Goal: Communication & Community: Ask a question

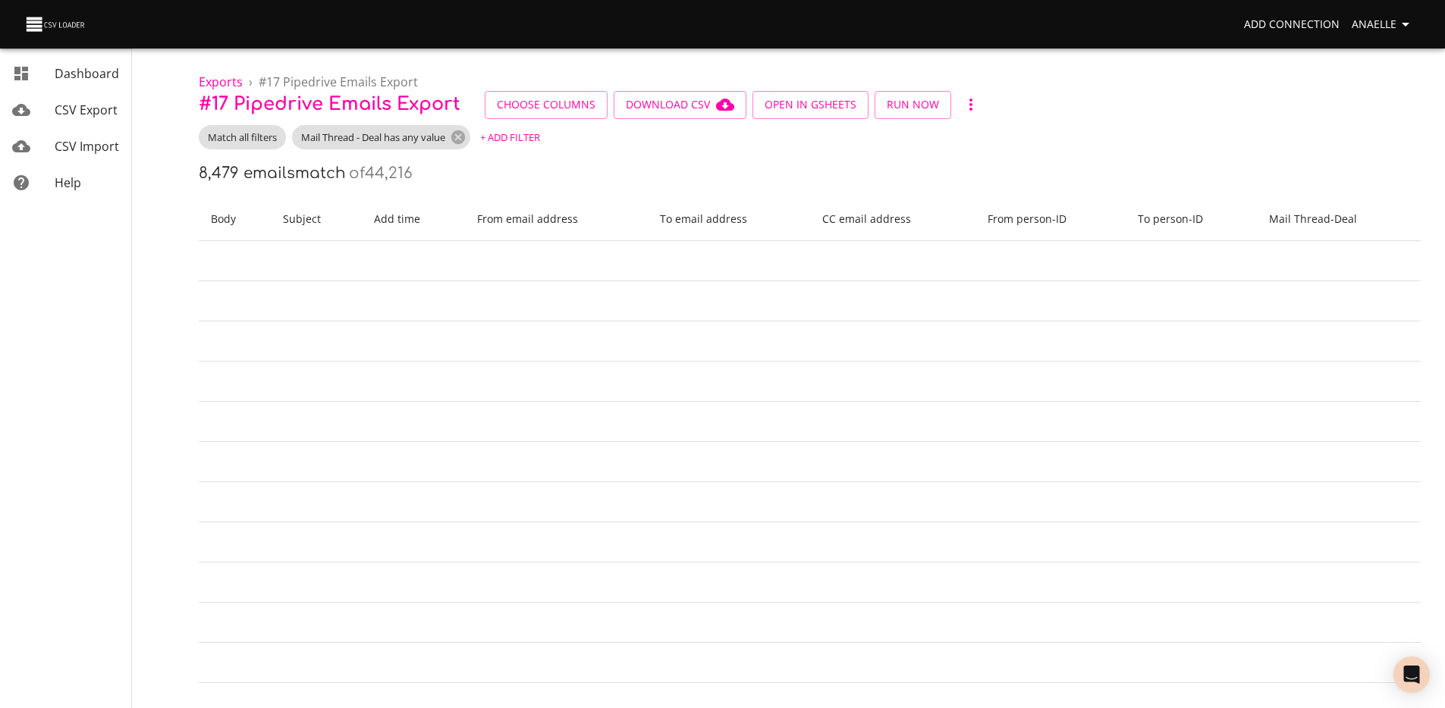
click at [570, 179] on div "8,479 emails match of 44,216" at bounding box center [810, 174] width 1222 height 24
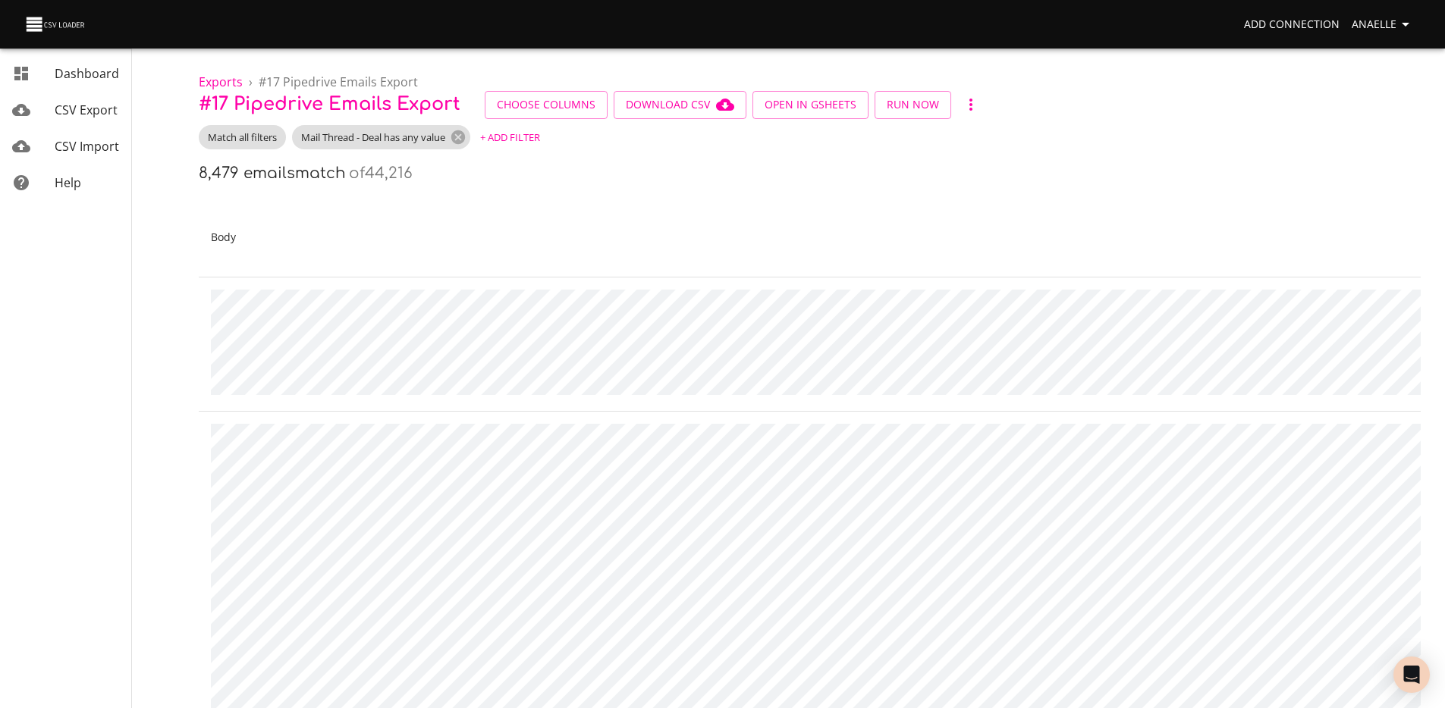
click at [532, 173] on div "8,479 emails match of 44,216" at bounding box center [810, 174] width 1222 height 24
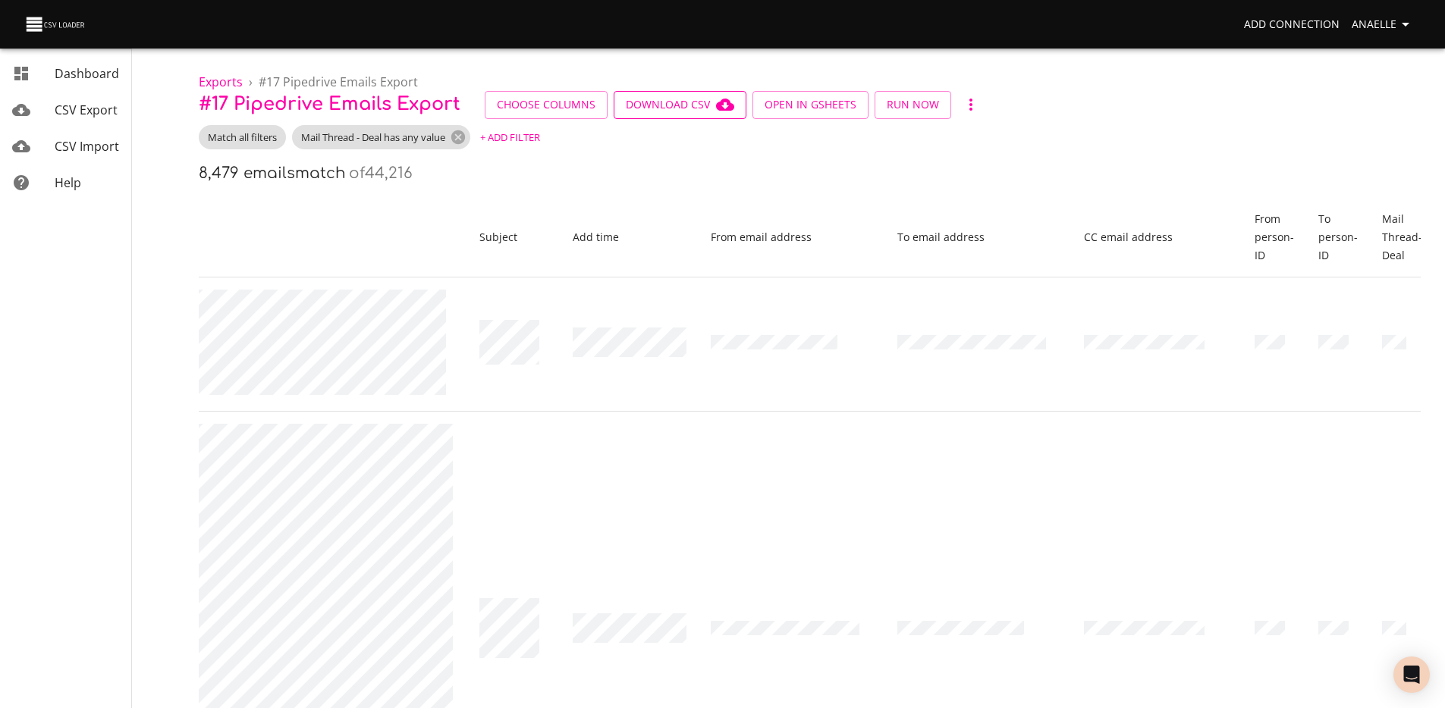
click at [687, 103] on span "Download CSV" at bounding box center [680, 105] width 108 height 19
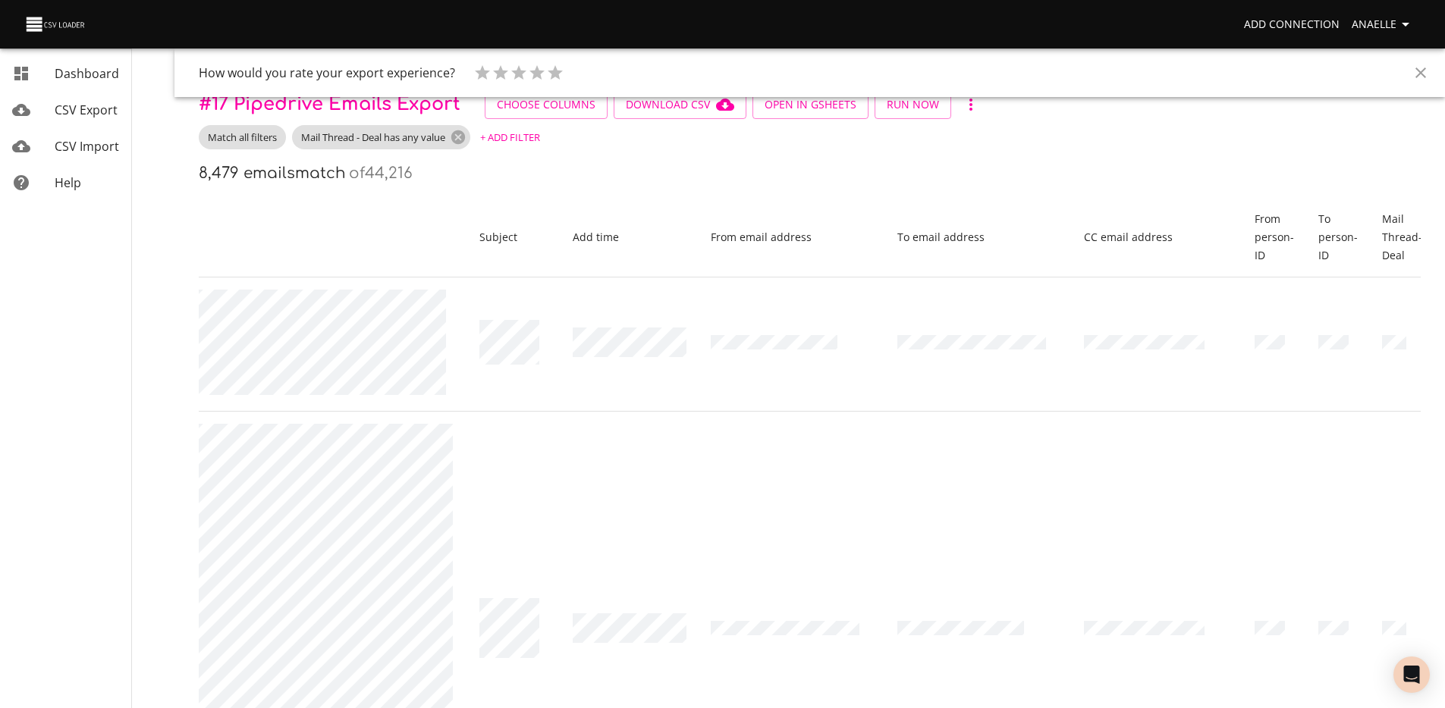
click at [1372, 31] on span "Anaelle" at bounding box center [1382, 24] width 63 height 19
click at [1366, 118] on link "Billing" at bounding box center [1374, 112] width 97 height 27
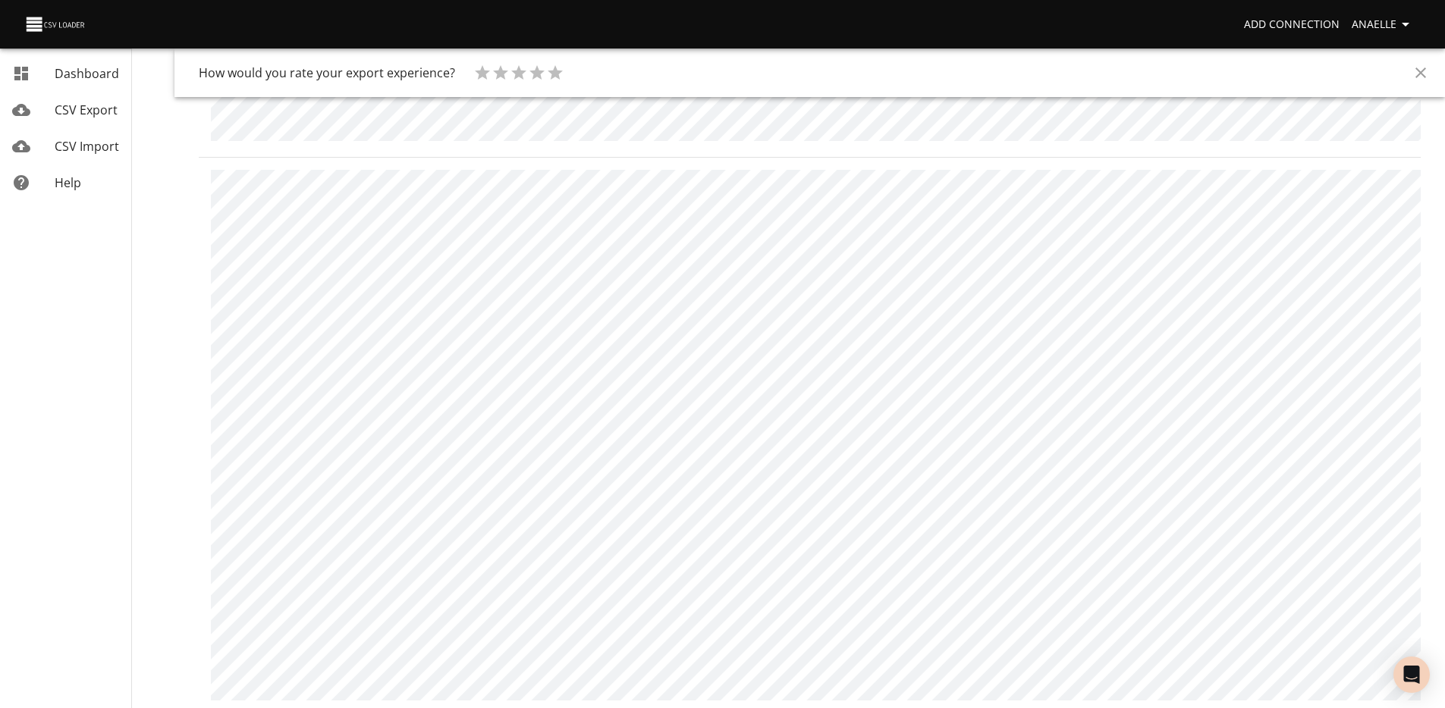
scroll to position [0, 0]
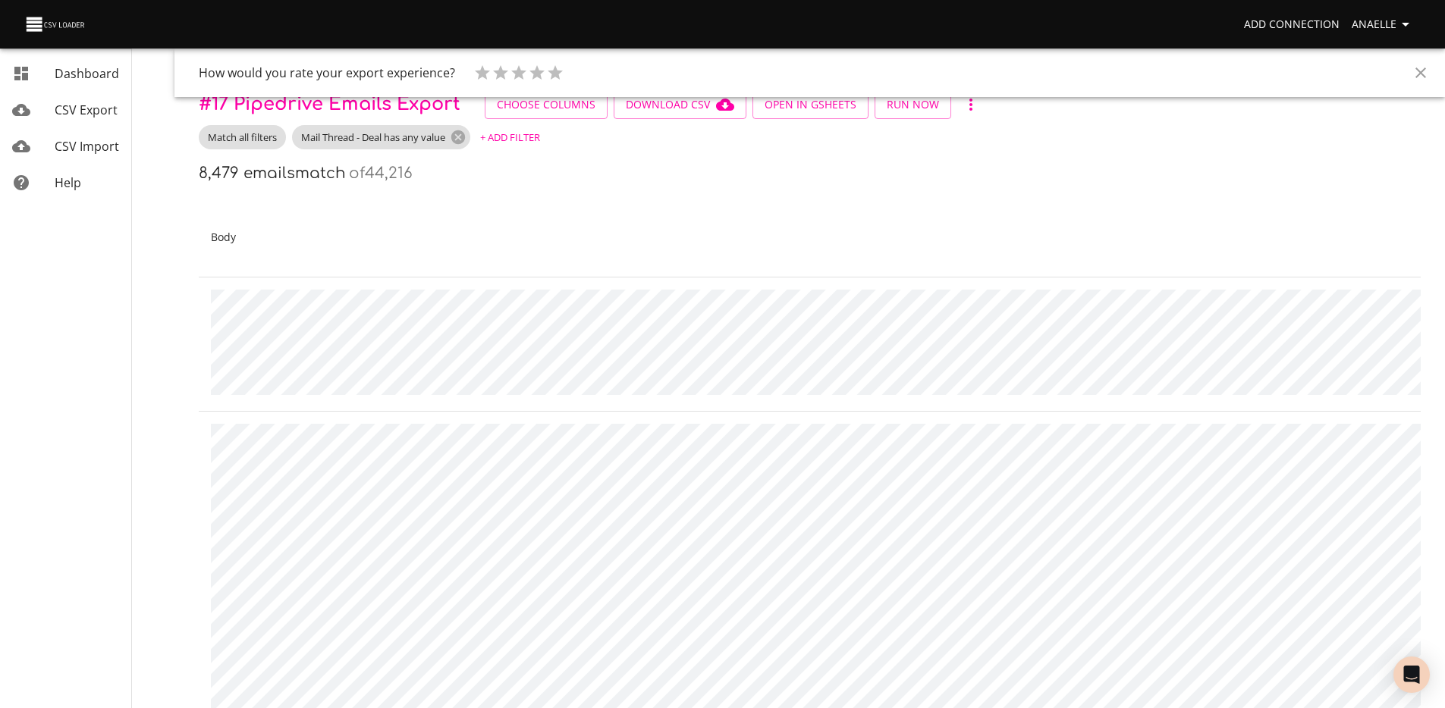
click at [1419, 77] on icon "Close" at bounding box center [1420, 73] width 18 height 18
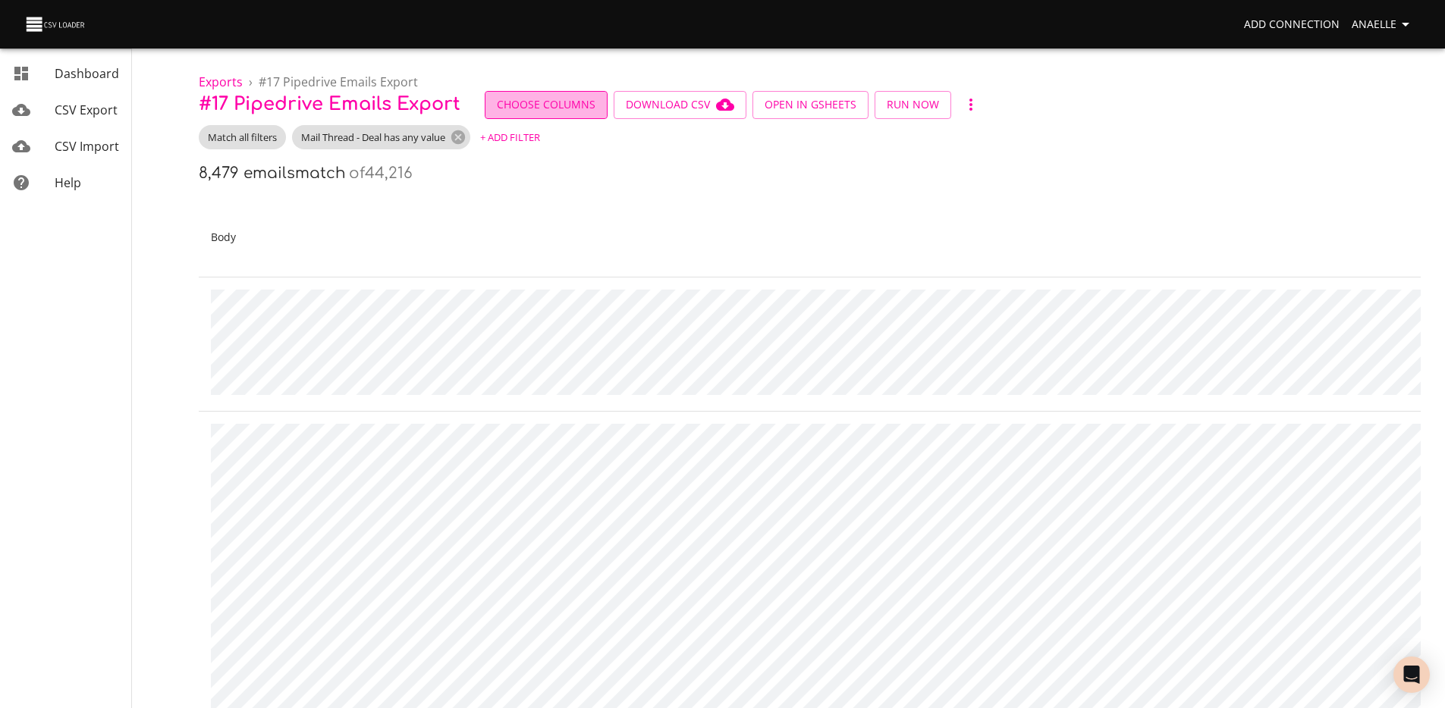
click at [573, 107] on span "Choose Columns" at bounding box center [546, 105] width 99 height 19
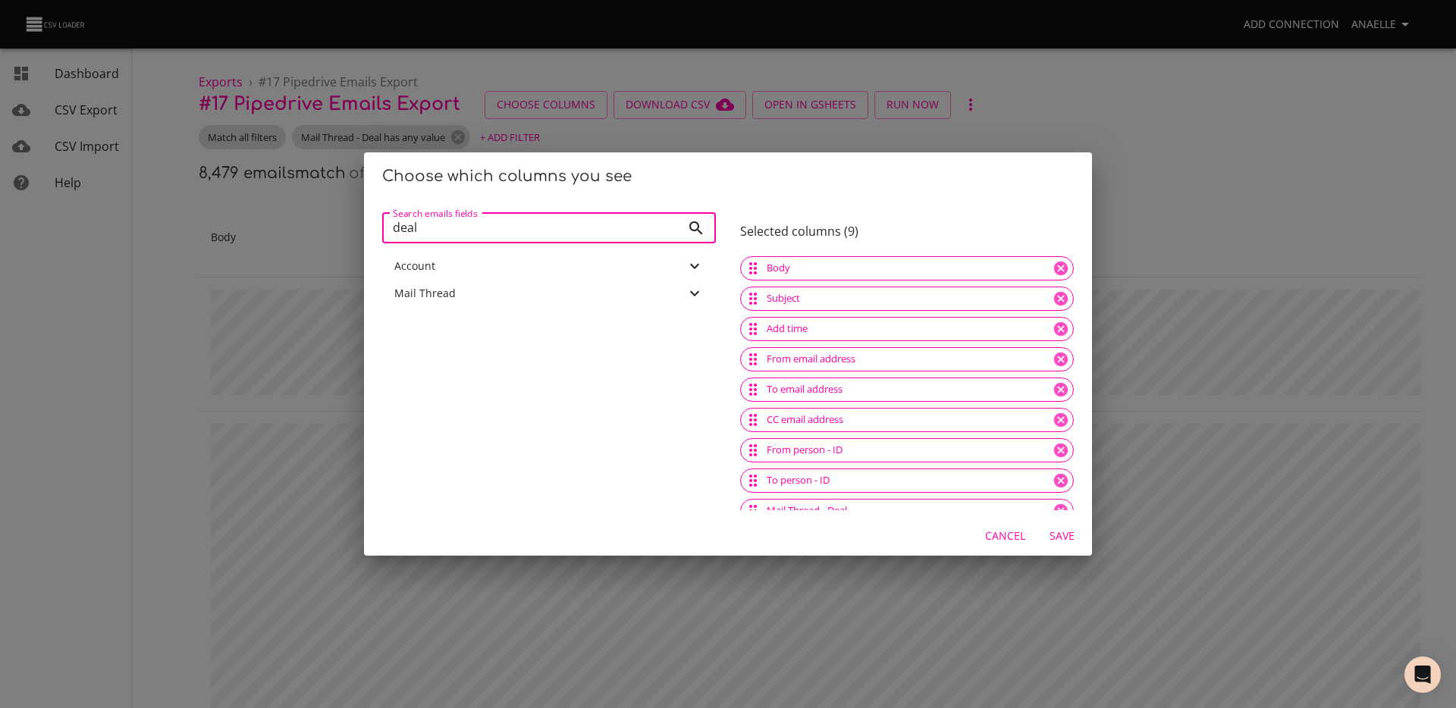
click at [573, 226] on input "deal" at bounding box center [531, 228] width 299 height 30
type input "id"
click at [472, 271] on div "Id" at bounding box center [548, 266] width 309 height 15
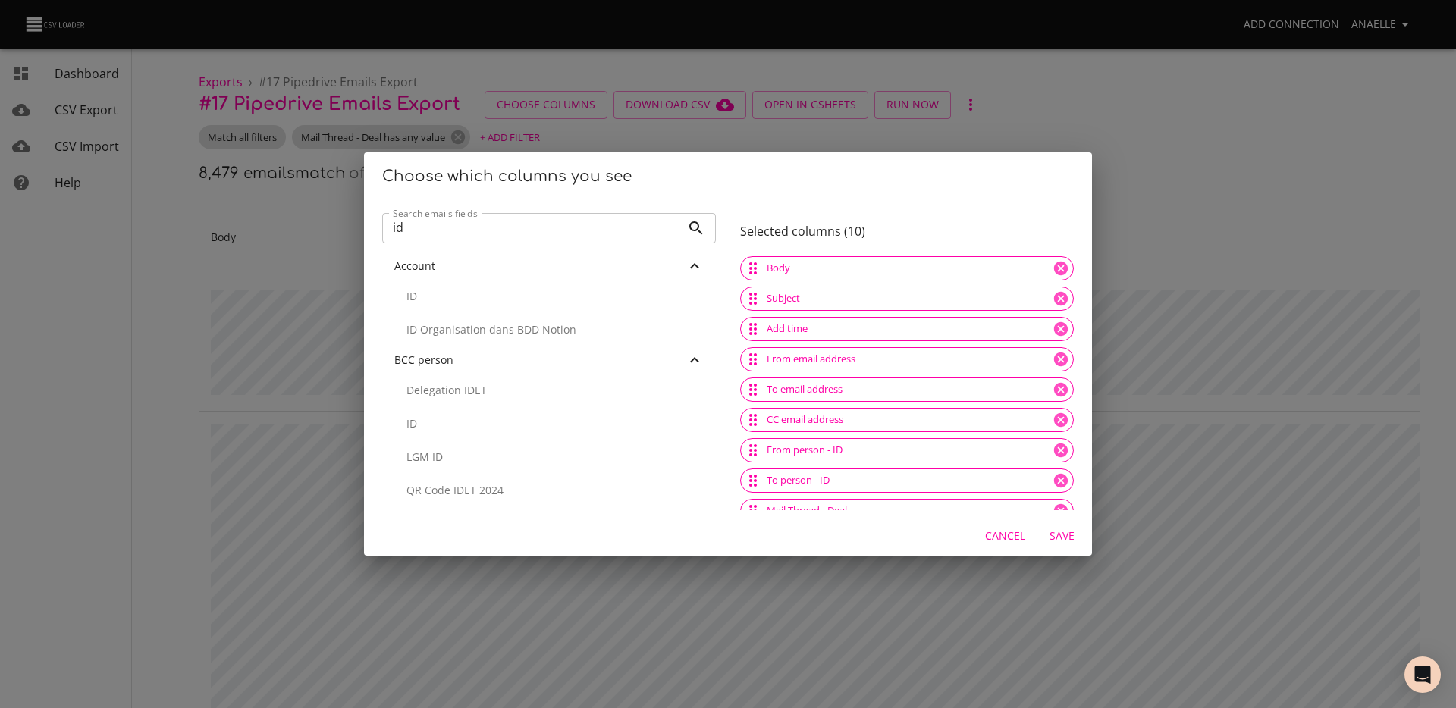
click at [1053, 532] on span "Save" at bounding box center [1062, 536] width 36 height 19
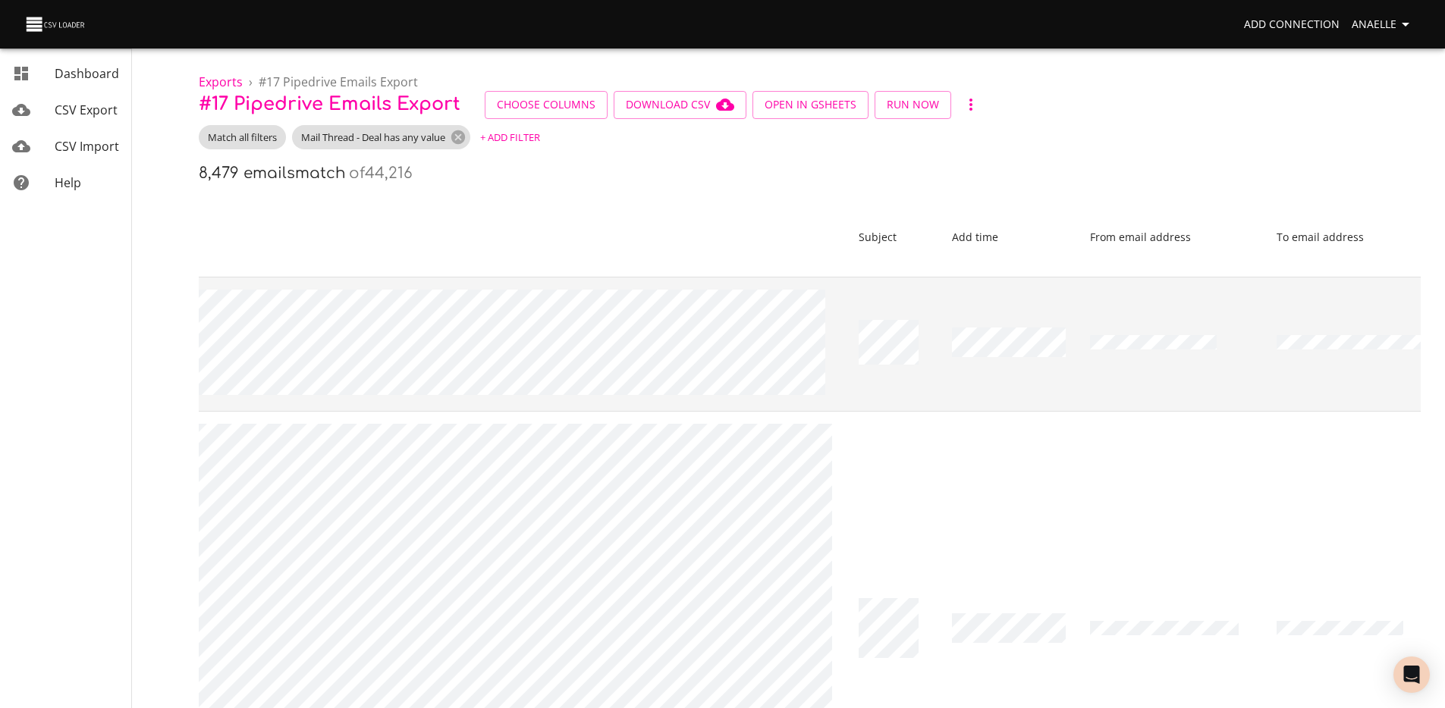
scroll to position [0, 2491]
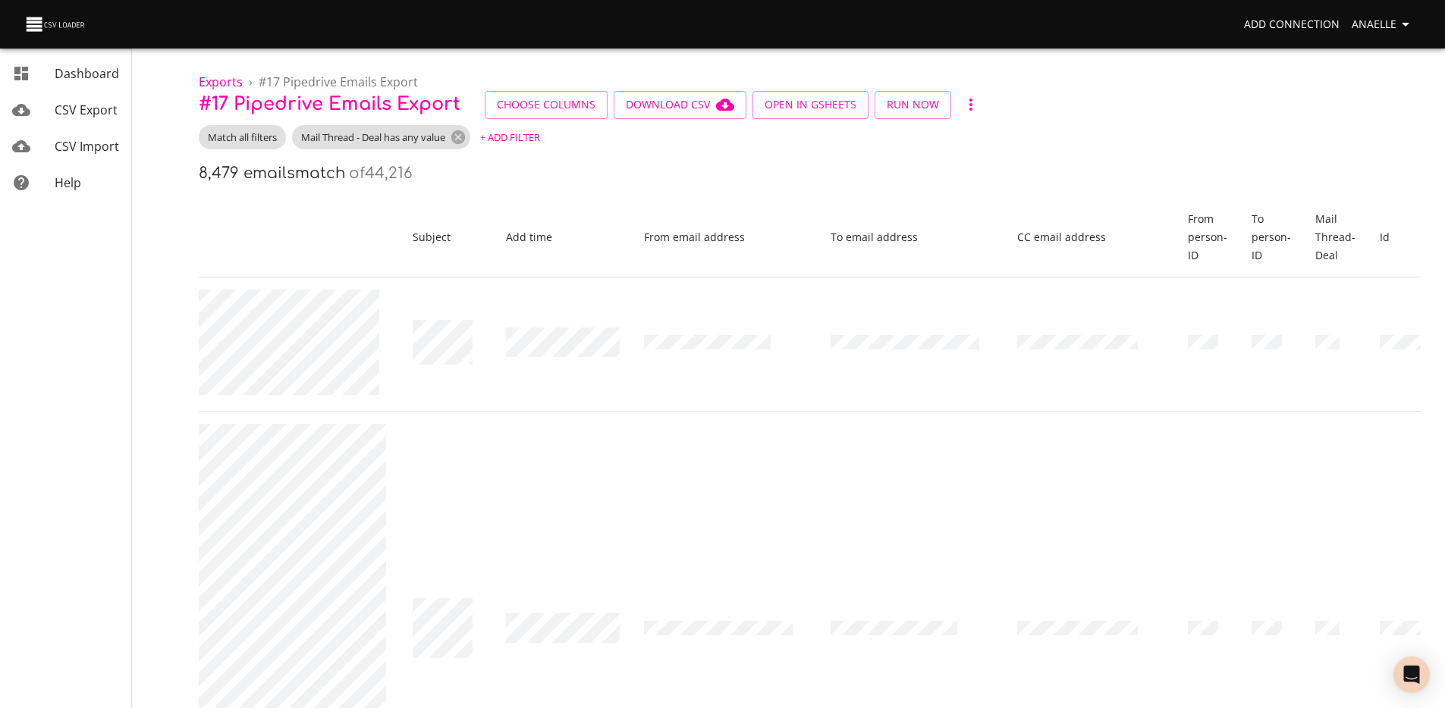
click at [618, 169] on div "8,479 emails match of 44,216" at bounding box center [810, 174] width 1222 height 24
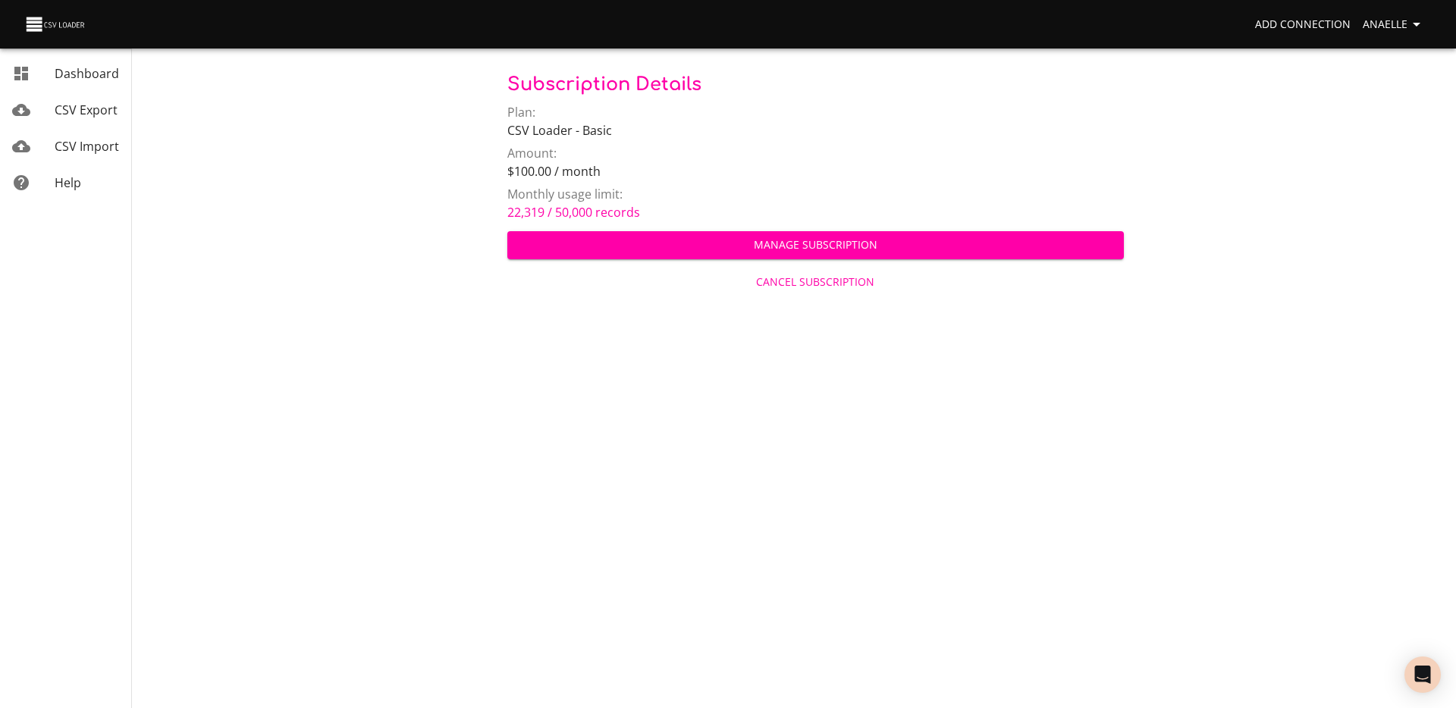
click at [577, 366] on body "Add Connection Anaelle Dashboard CSV Export CSV Import Help Subscription Detail…" at bounding box center [728, 354] width 1456 height 708
click at [675, 198] on div "Monthly usage limit: 22,319 / 50,000 records" at bounding box center [815, 205] width 617 height 41
click at [561, 204] on link "22,319 / 50,000 records" at bounding box center [573, 212] width 133 height 17
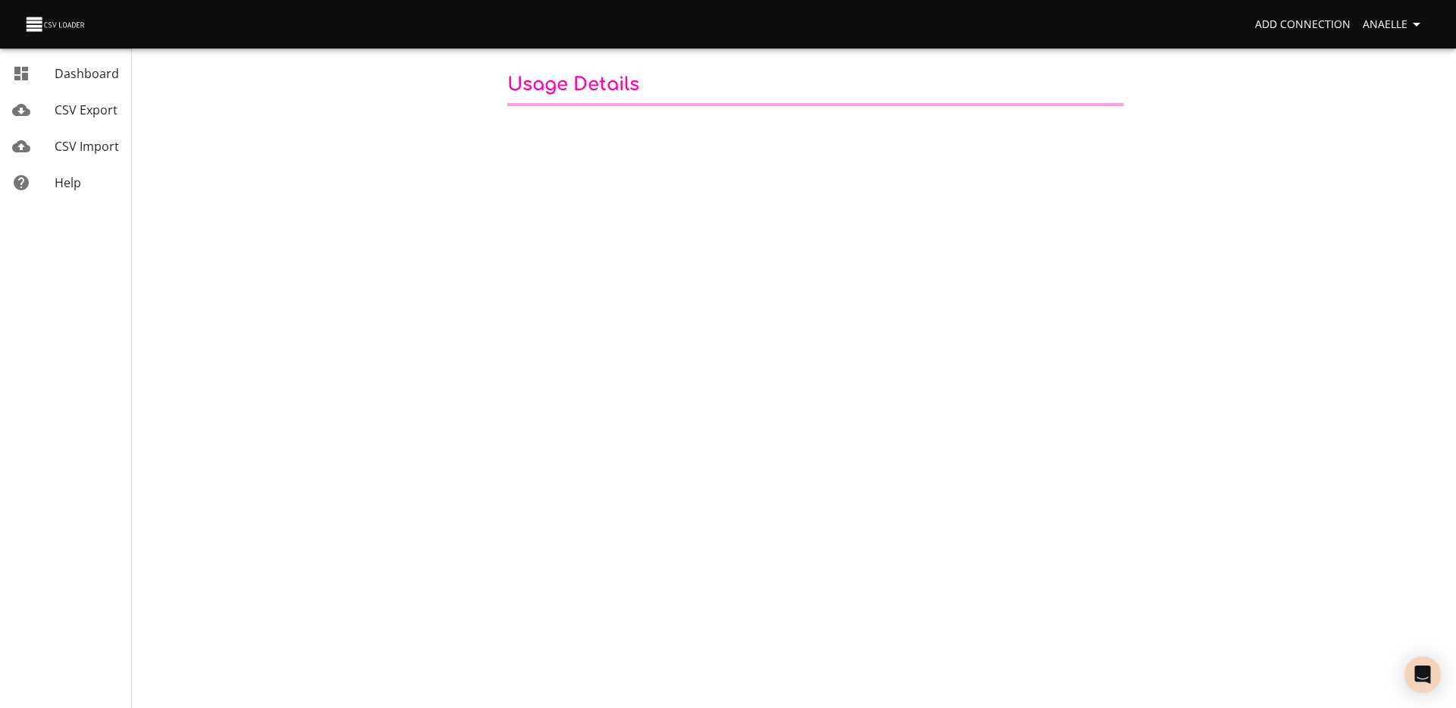
click at [561, 203] on body "Add Connection Anaelle Dashboard CSV Export CSV Import Help Usage details Dashb…" at bounding box center [728, 354] width 1456 height 708
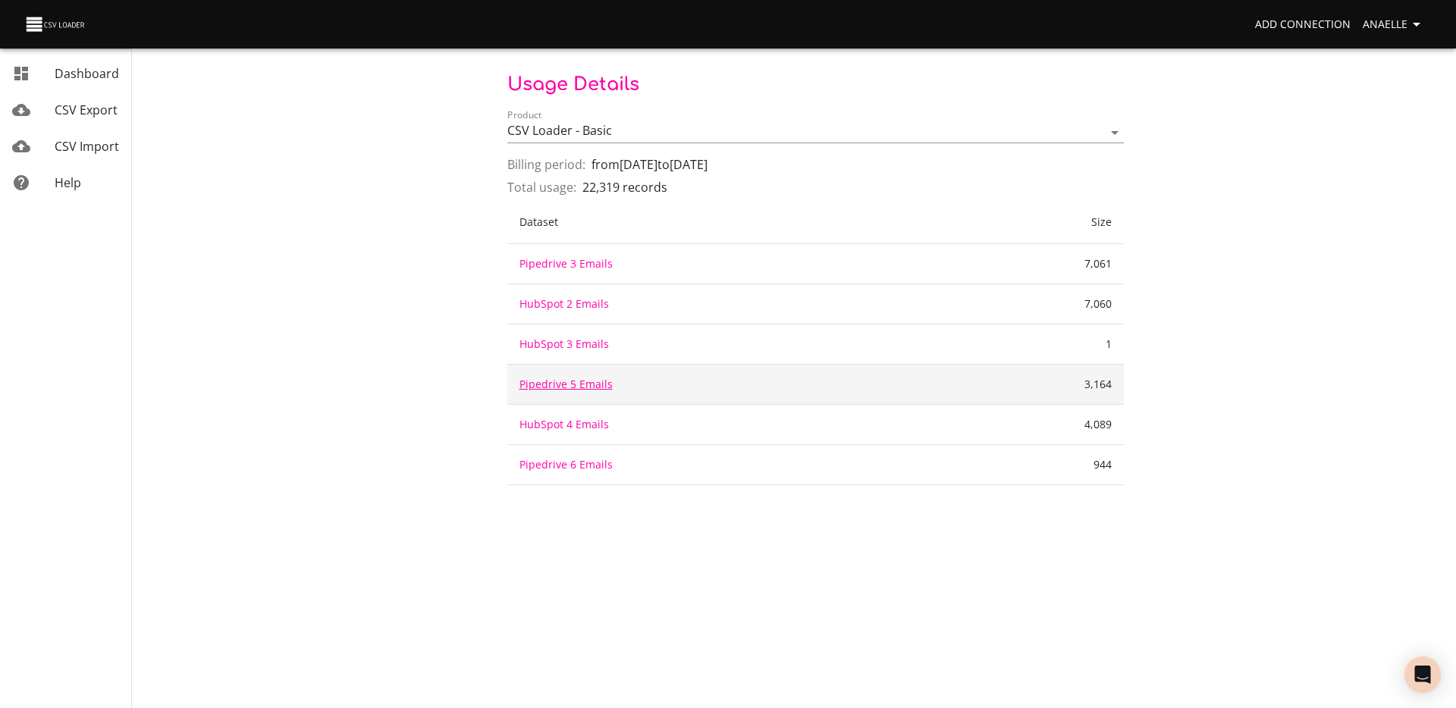
click at [576, 388] on link "Pipedrive 5 Emails" at bounding box center [565, 384] width 93 height 14
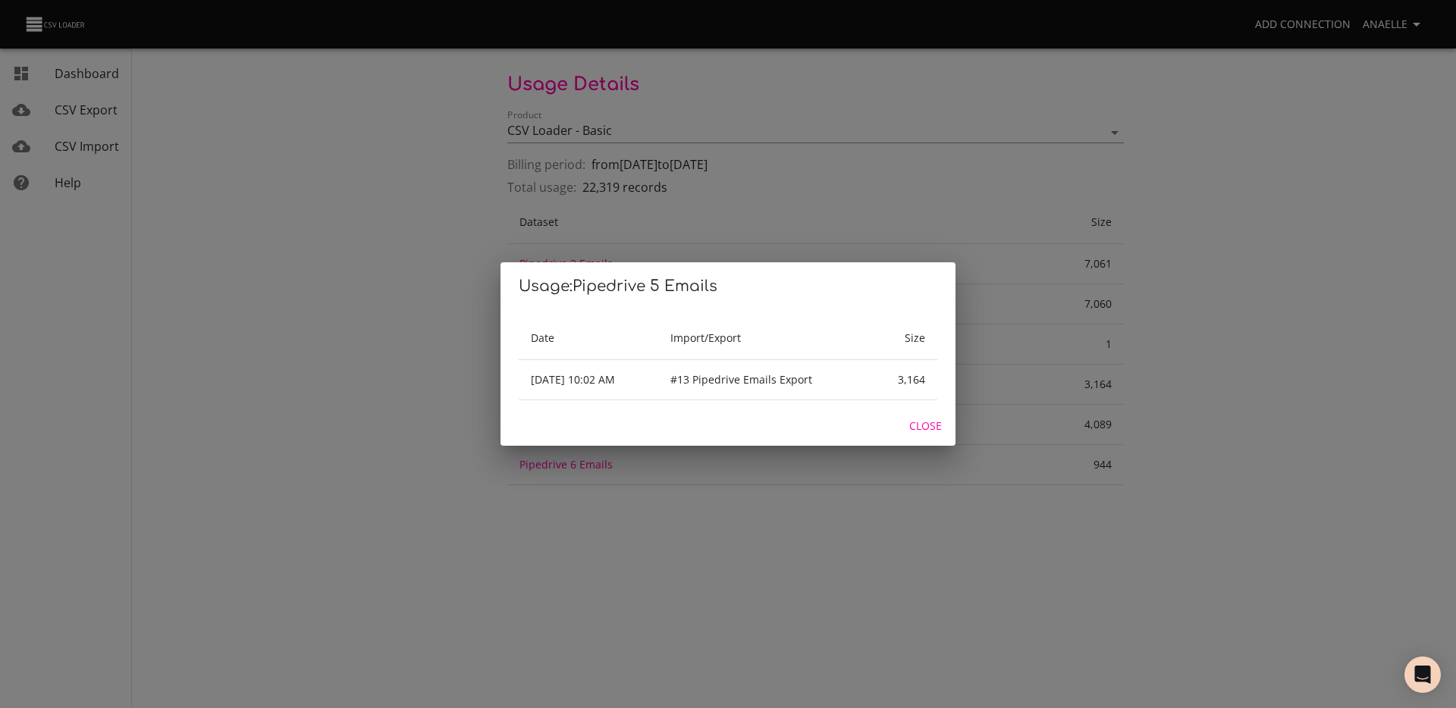
click at [1011, 290] on div "Usage: Pipedrive 5 Emails Date Import/Export Size Oct 6, 2025 10:02 AM #13 Pipe…" at bounding box center [728, 354] width 1456 height 708
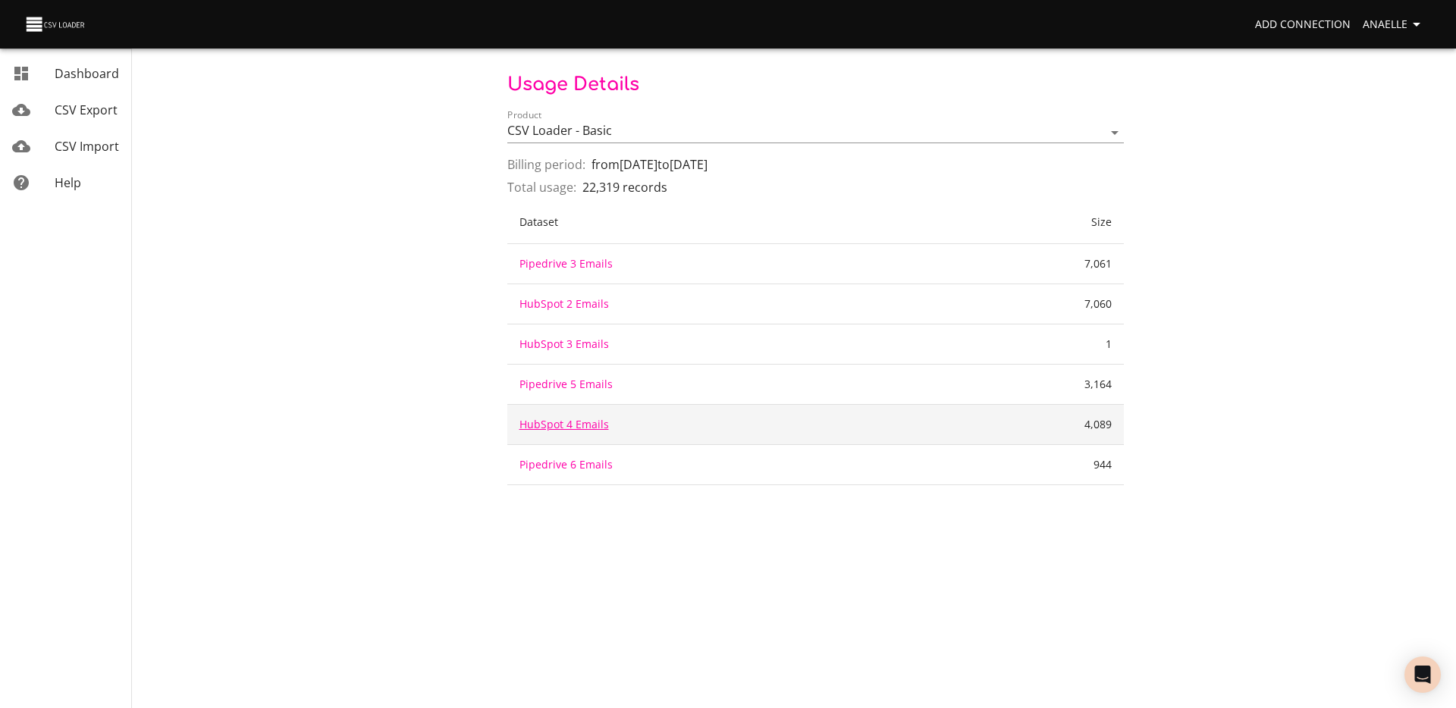
click at [549, 419] on link "HubSpot 4 Emails" at bounding box center [563, 424] width 89 height 14
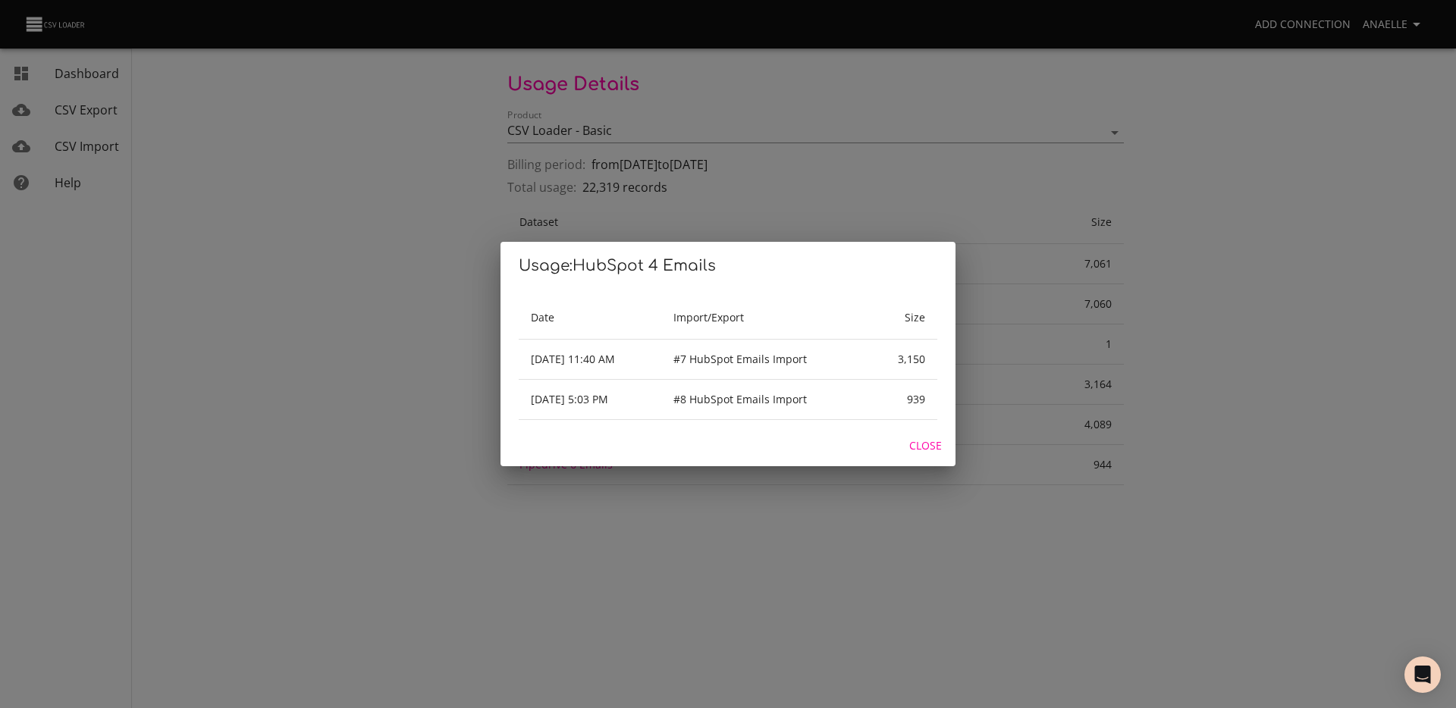
click at [963, 343] on div "Usage: HubSpot 4 Emails Date Import/Export Size Oct 6, 2025 11:40 AM #7 HubSpot…" at bounding box center [728, 354] width 1456 height 708
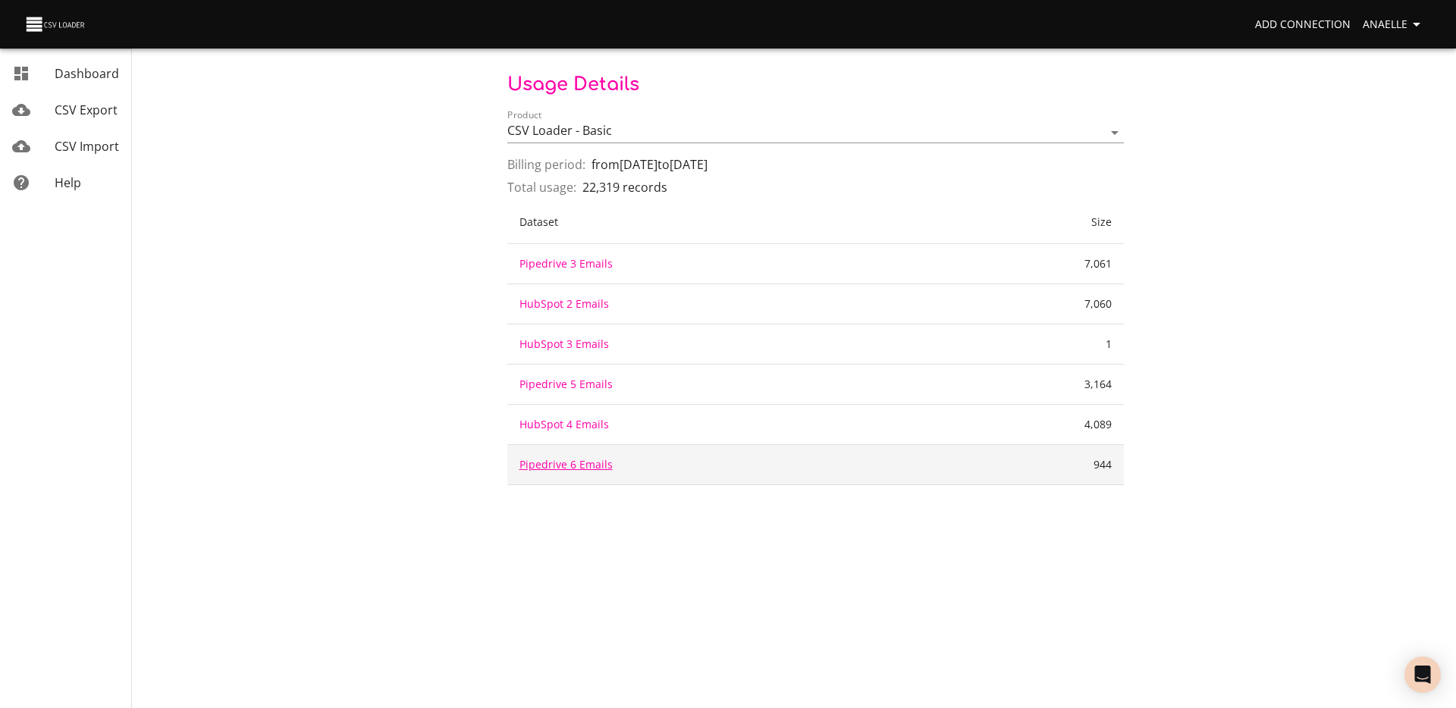
click at [581, 465] on link "Pipedrive 6 Emails" at bounding box center [565, 464] width 93 height 14
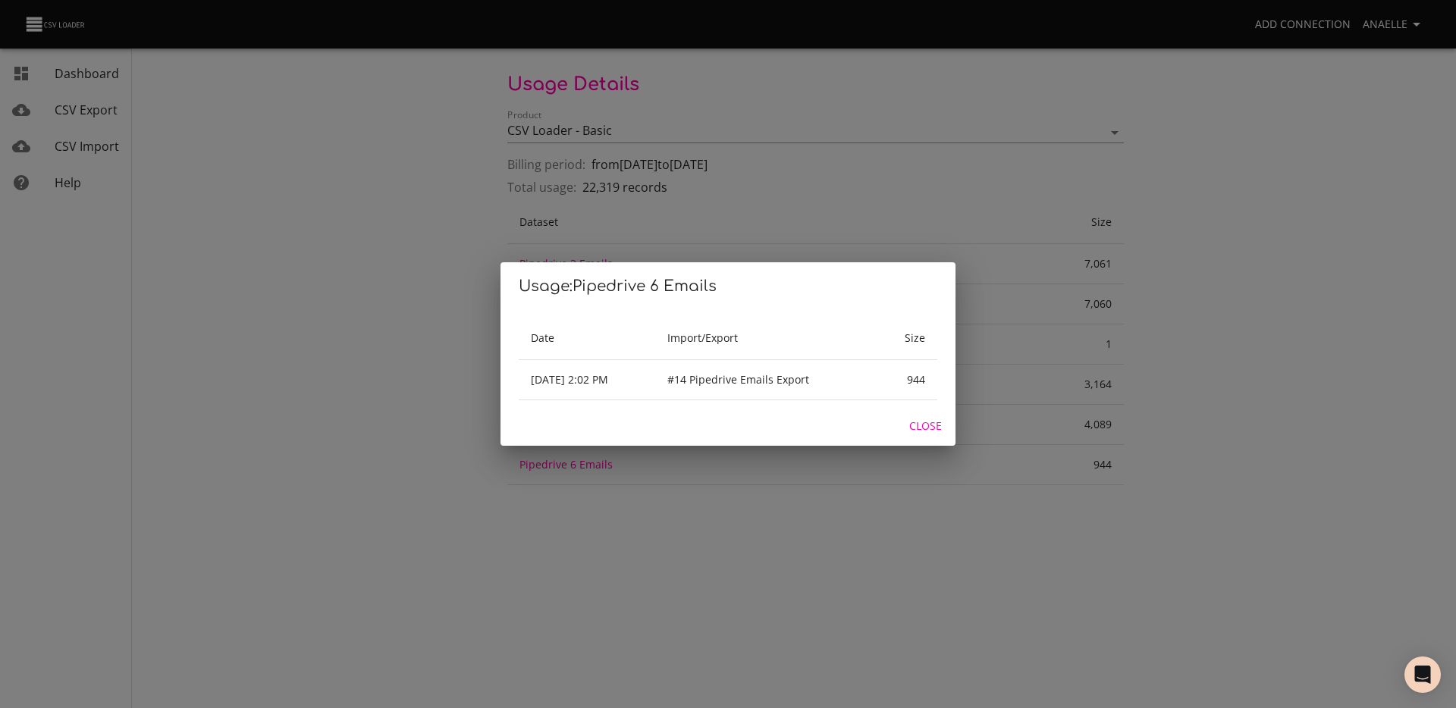
click at [1016, 310] on div "Usage: Pipedrive 6 Emails Date Import/Export Size Oct 6, 2025 2:02 PM #14 Piped…" at bounding box center [728, 354] width 1456 height 708
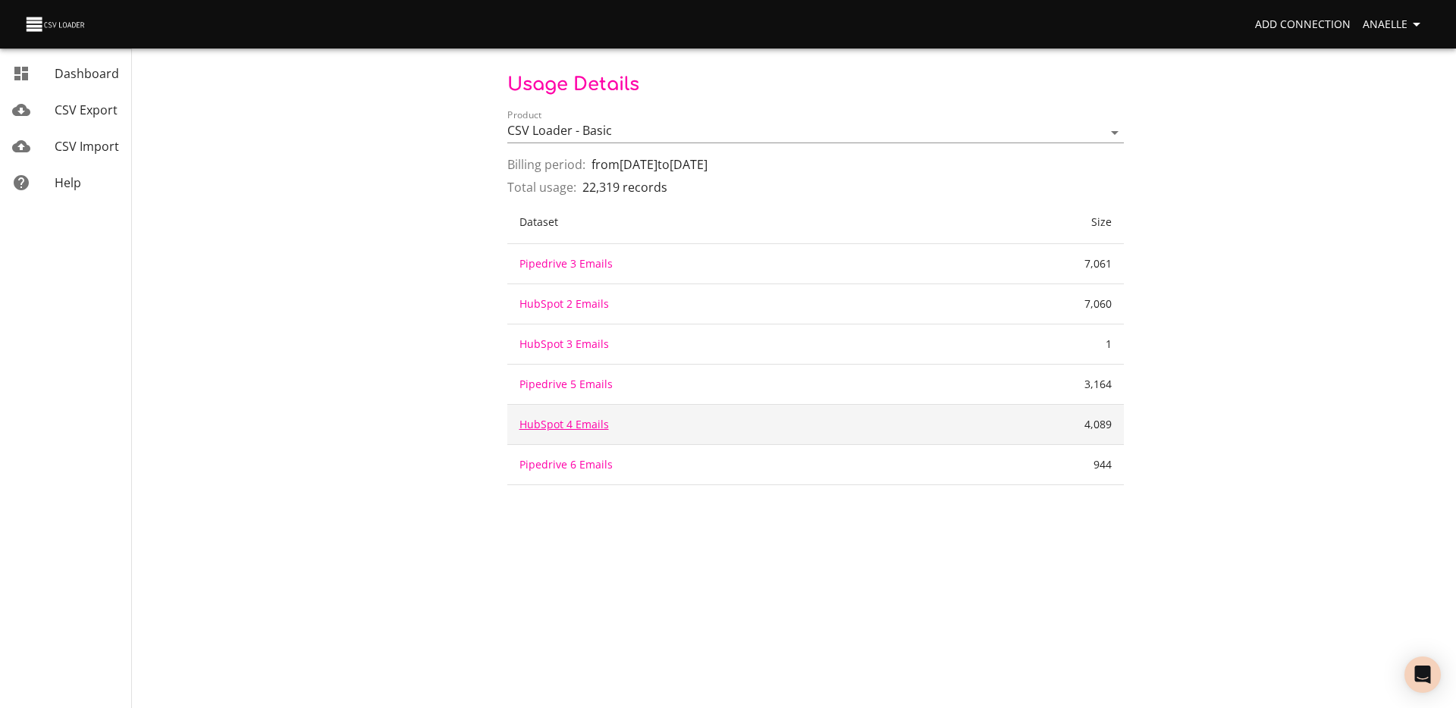
click at [535, 426] on link "HubSpot 4 Emails" at bounding box center [563, 424] width 89 height 14
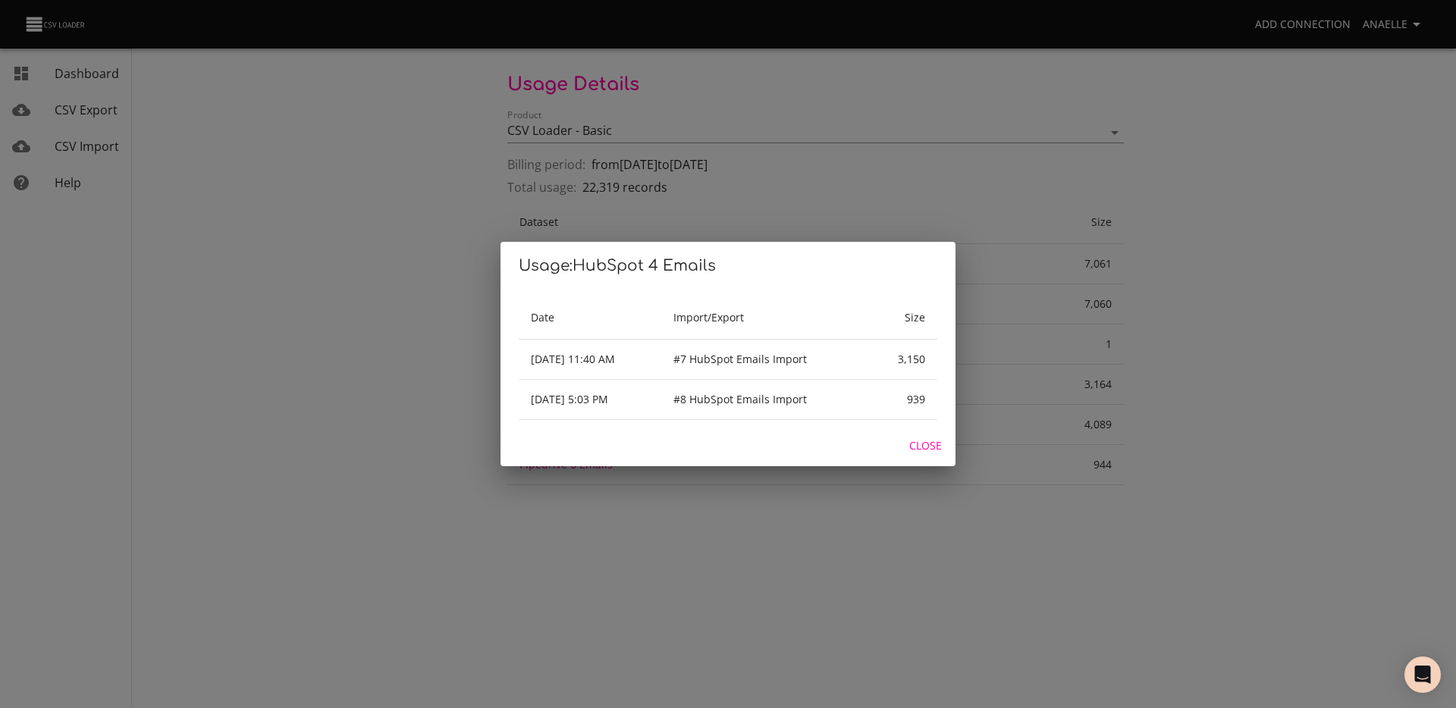
click at [1065, 433] on div "Usage: HubSpot 4 Emails Date Import/Export Size Oct 6, 2025 11:40 AM #7 HubSpot…" at bounding box center [728, 354] width 1456 height 708
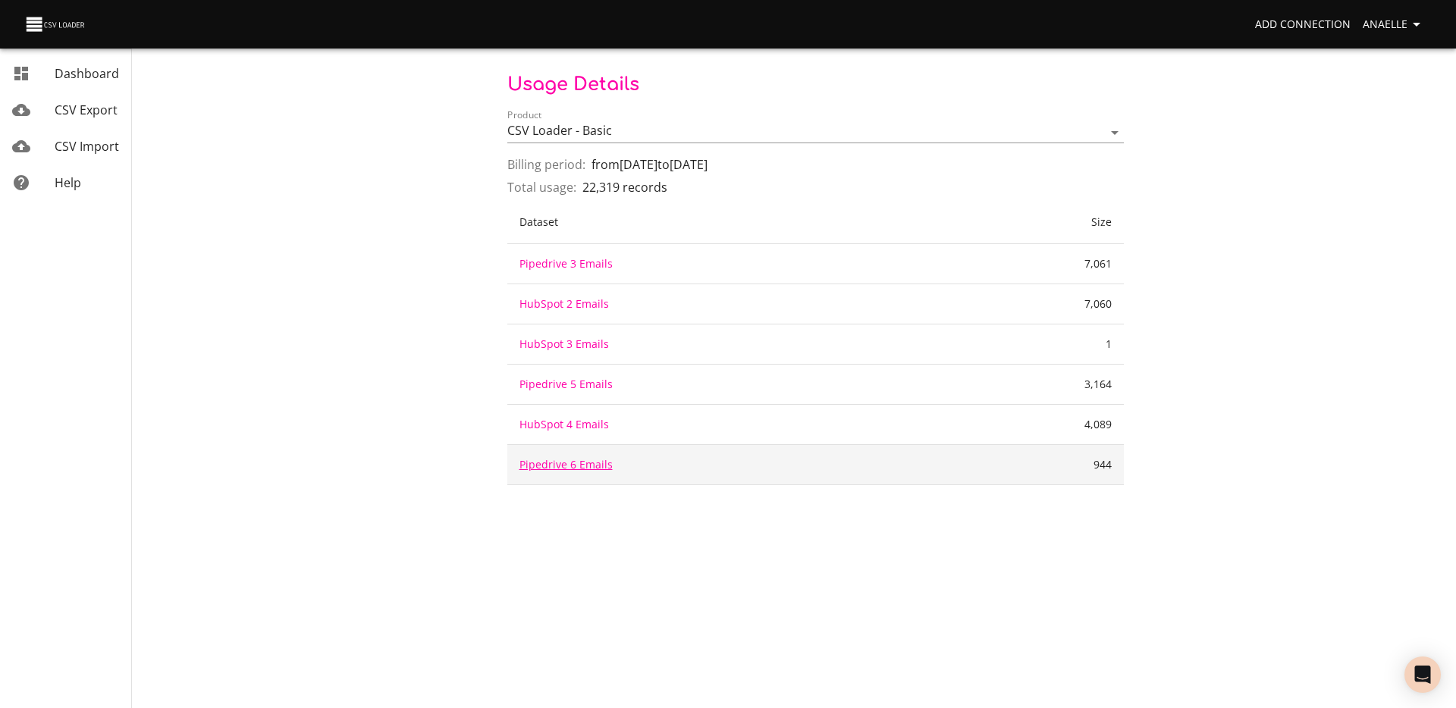
click at [578, 466] on link "Pipedrive 6 Emails" at bounding box center [565, 464] width 93 height 14
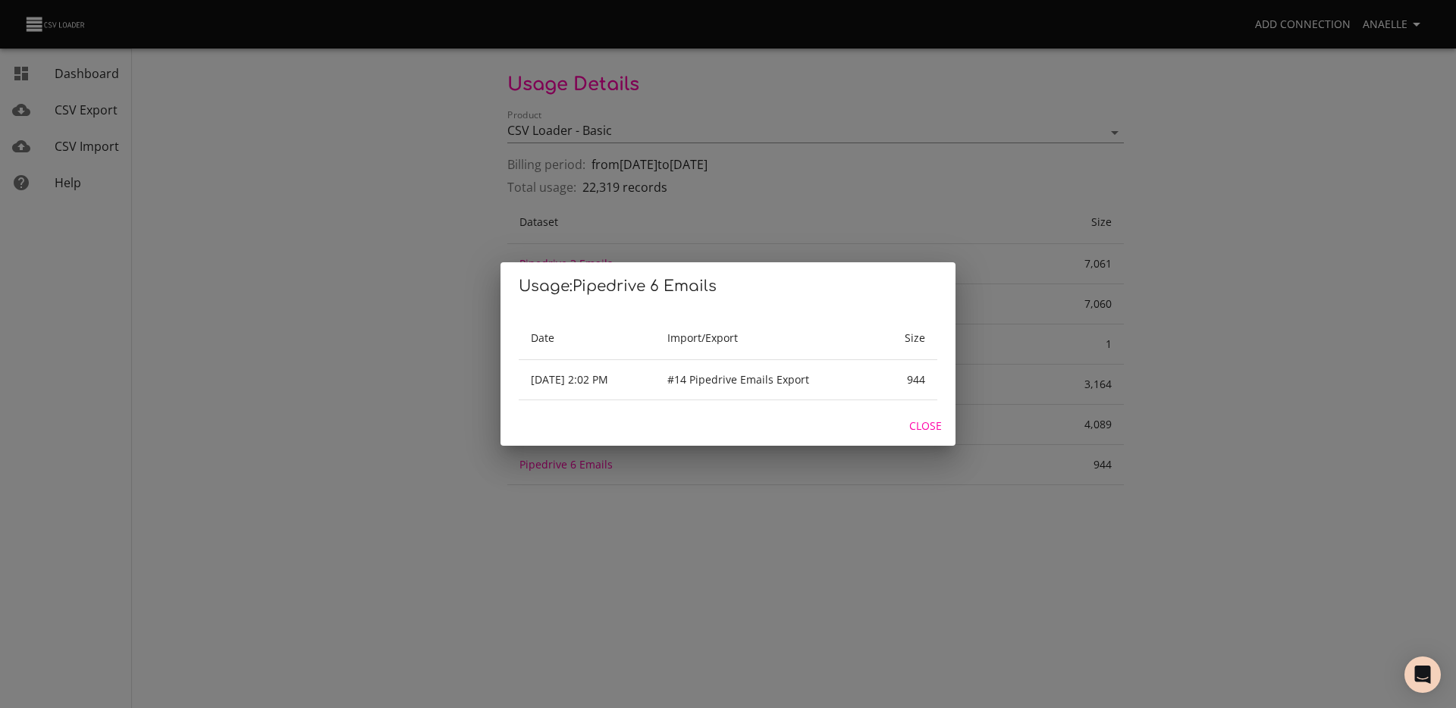
click at [1040, 362] on div "Usage: Pipedrive 6 Emails Date Import/Export Size Oct 6, 2025 2:02 PM #14 Piped…" at bounding box center [728, 354] width 1456 height 708
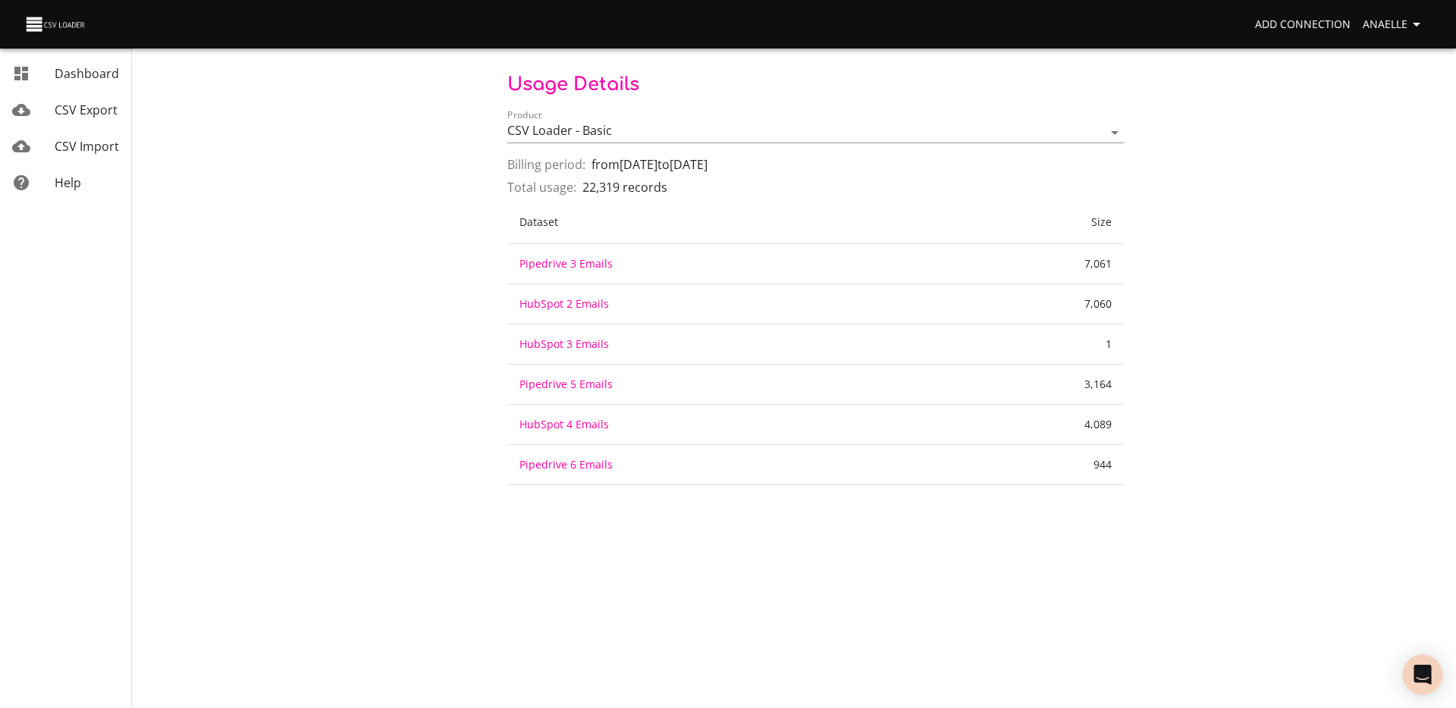
click at [1405, 662] on body "Add Connection Anaelle Dashboard CSV Export CSV Import Help Usage details Produ…" at bounding box center [728, 354] width 1456 height 708
click at [1436, 678] on div "Open Intercom Messenger" at bounding box center [1423, 675] width 40 height 40
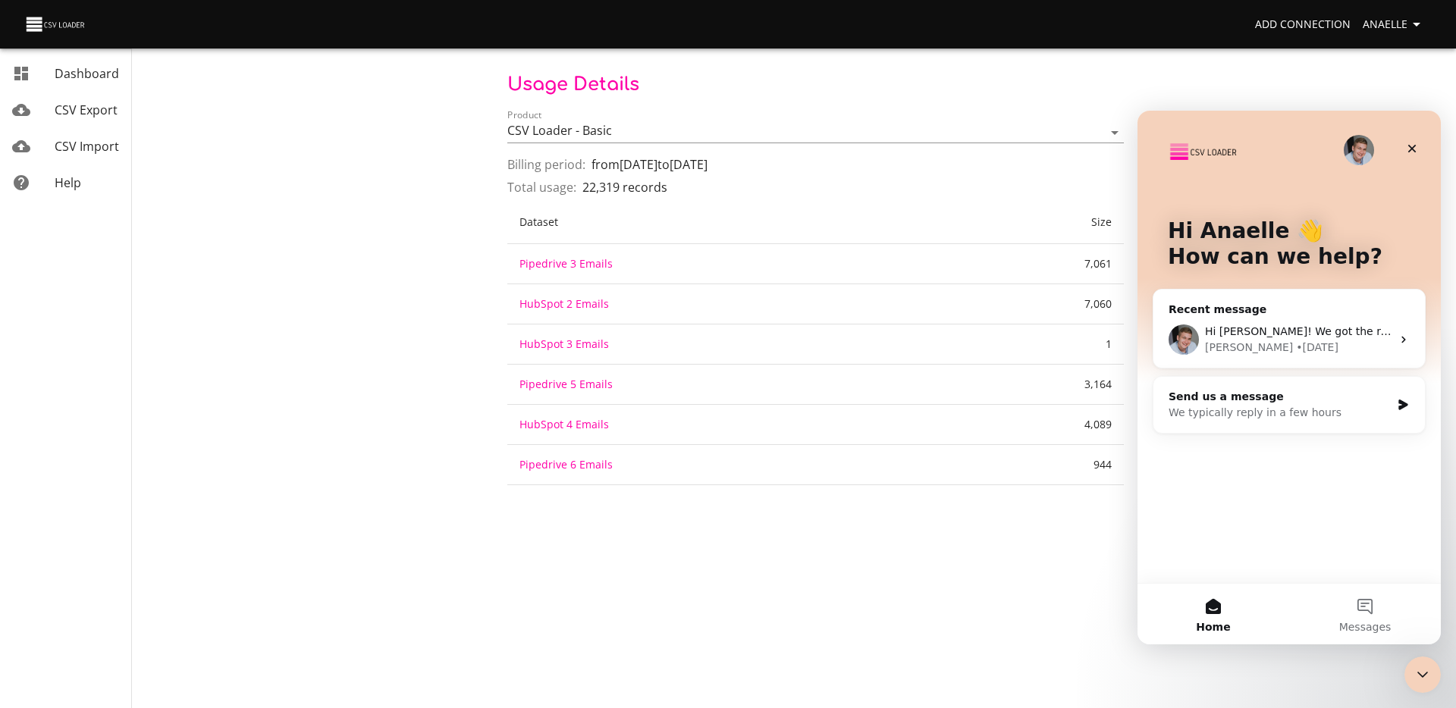
click at [1293, 342] on div "George • 6d ago" at bounding box center [1298, 348] width 187 height 16
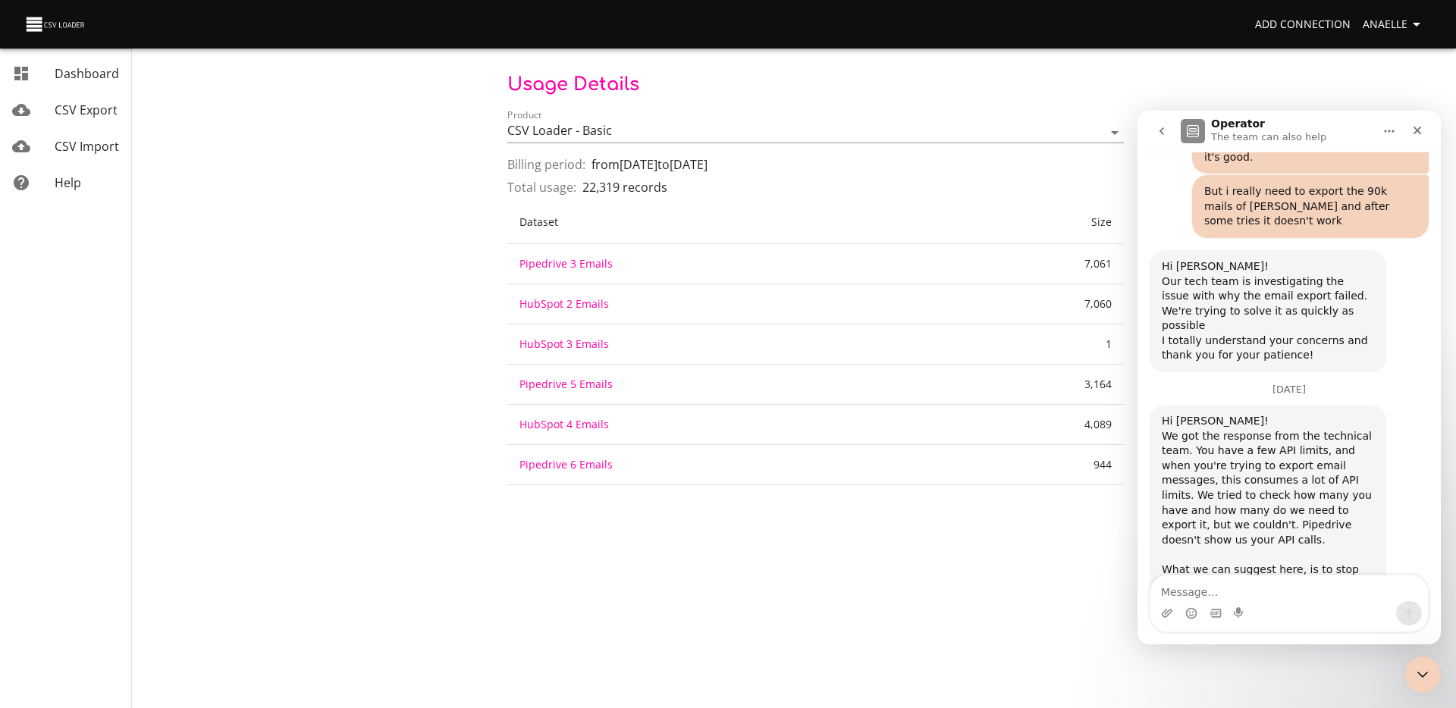
scroll to position [1111, 0]
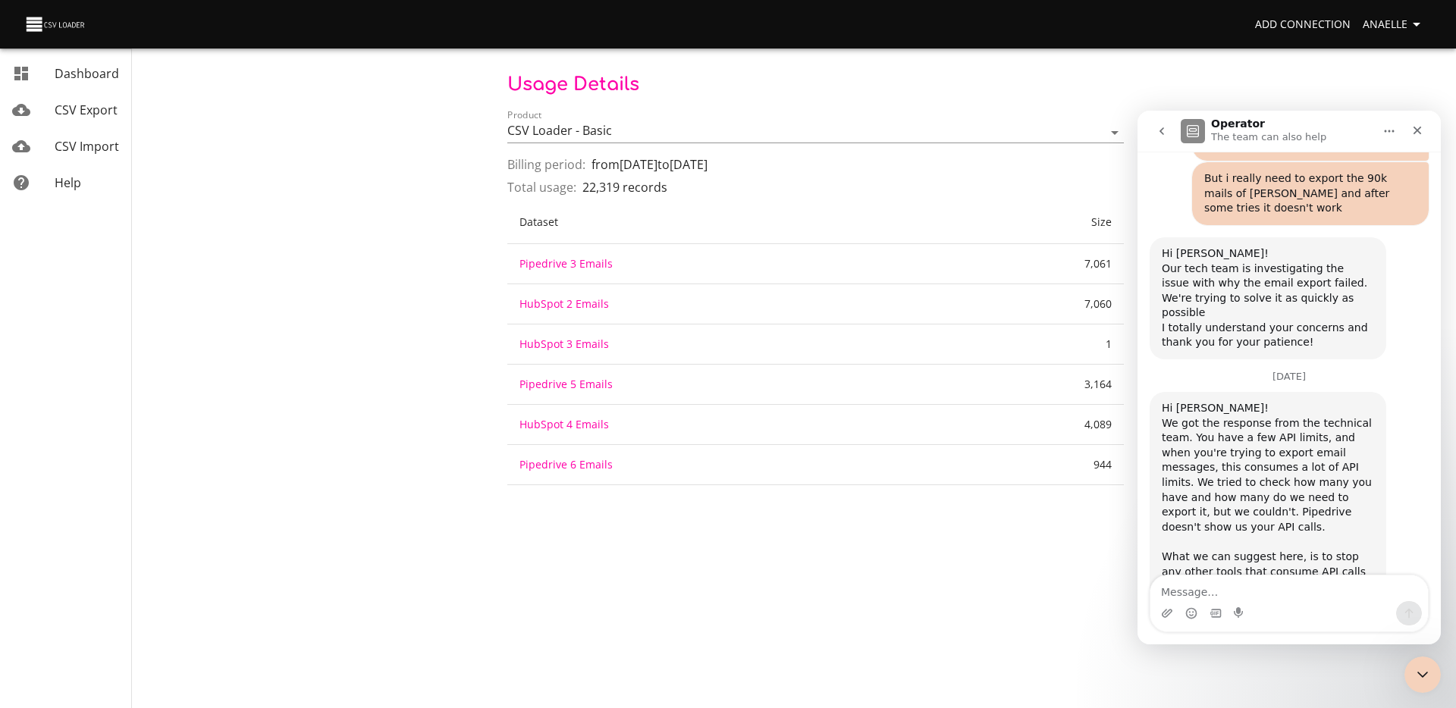
click at [1265, 592] on textarea "Message…" at bounding box center [1289, 589] width 278 height 26
click at [1166, 133] on icon "go back" at bounding box center [1162, 131] width 12 height 12
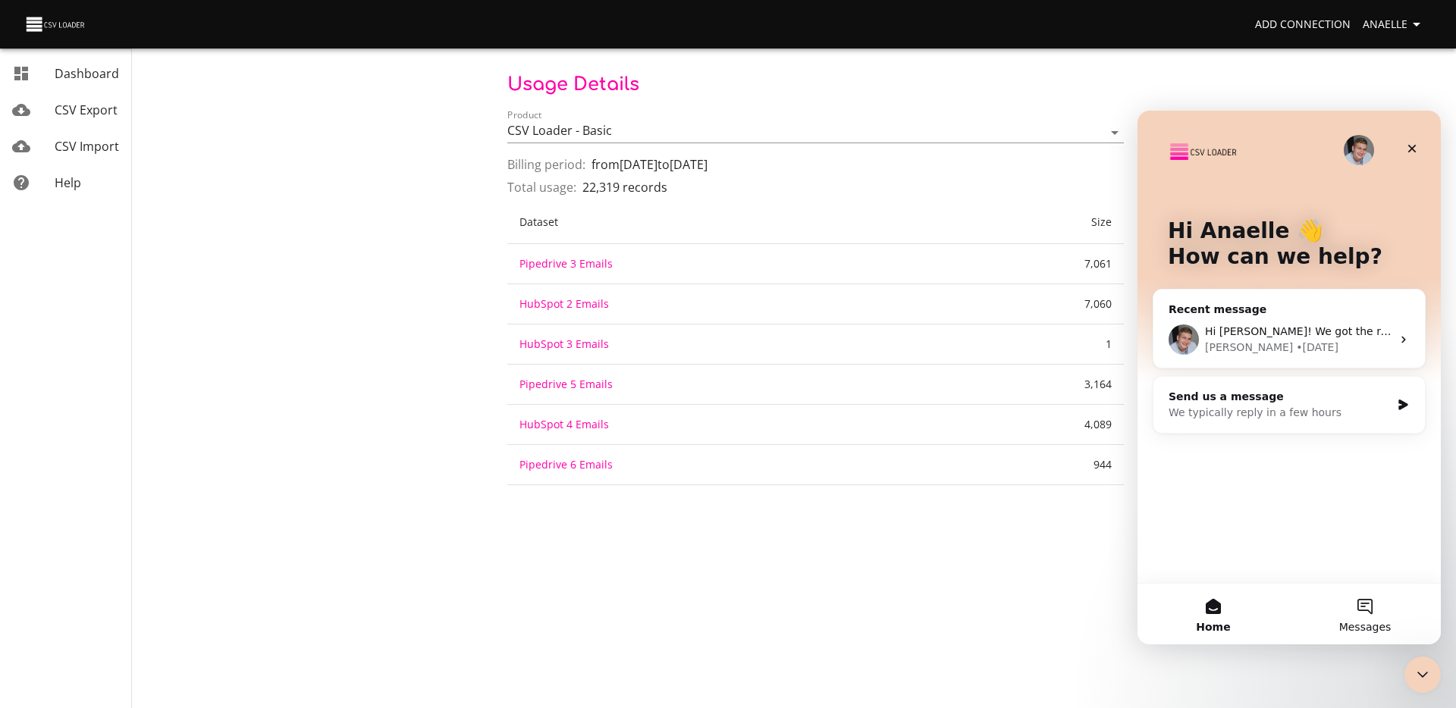
click at [1367, 634] on button "Messages" at bounding box center [1365, 614] width 152 height 61
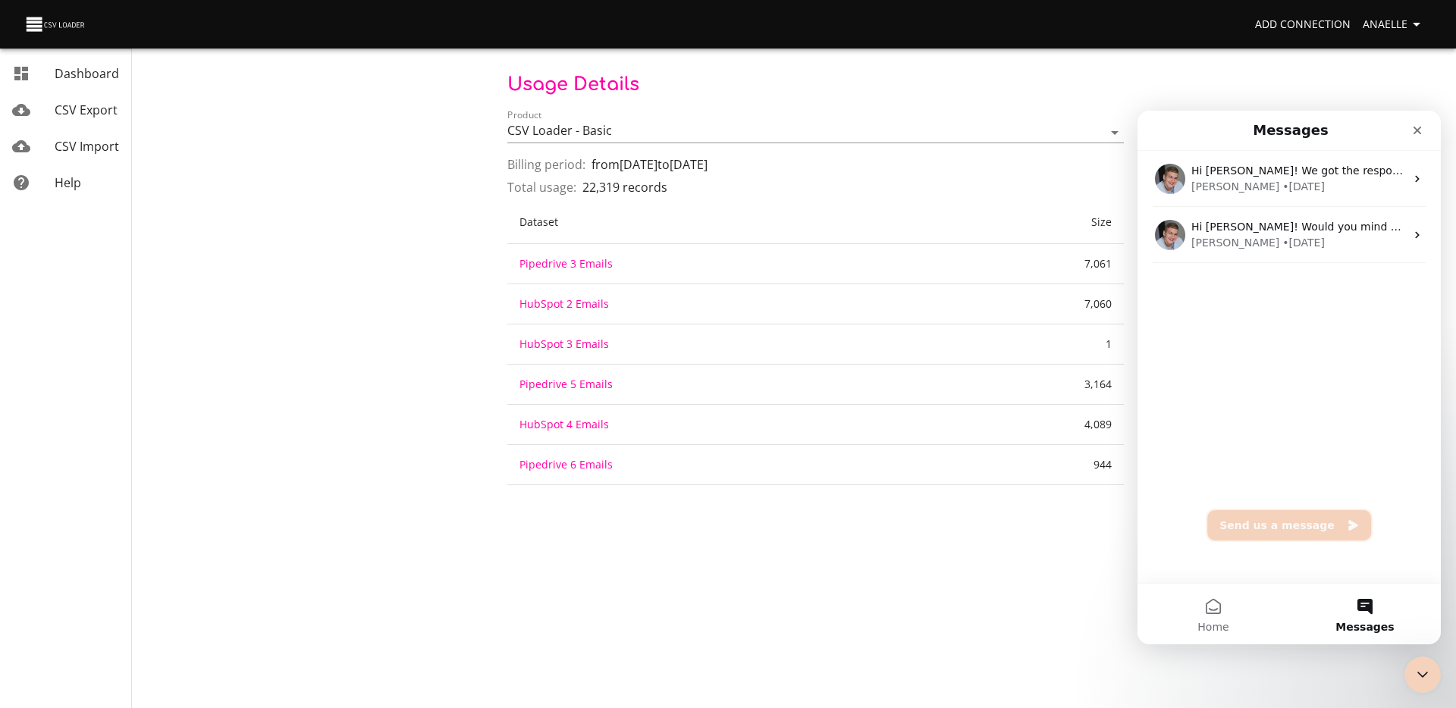
click at [1317, 530] on button "Send us a message" at bounding box center [1289, 525] width 164 height 30
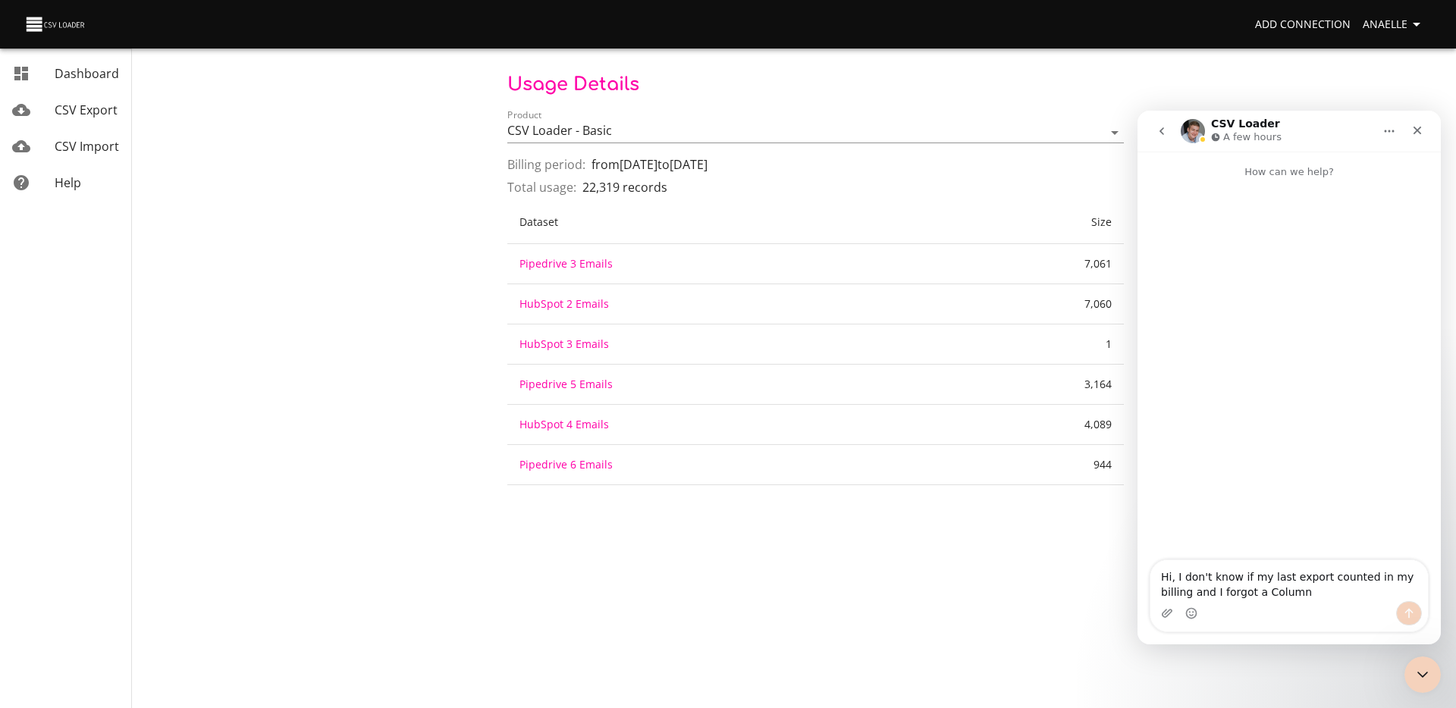
drag, startPoint x: 1307, startPoint y: 582, endPoint x: 1169, endPoint y: 574, distance: 138.3
click at [1169, 574] on textarea "Hi, I don't know if my last export counted in my billing and I forgot a Column" at bounding box center [1289, 580] width 278 height 41
click at [1307, 590] on textarea "Hi, I don't know if my last export counted in my billing and I forgot a Column" at bounding box center [1289, 580] width 278 height 41
drag, startPoint x: 1295, startPoint y: 592, endPoint x: 1184, endPoint y: 579, distance: 112.2
click at [1184, 579] on textarea "Hi, I don't know if my last export counted in my billing and I forgot a Column" at bounding box center [1289, 580] width 278 height 41
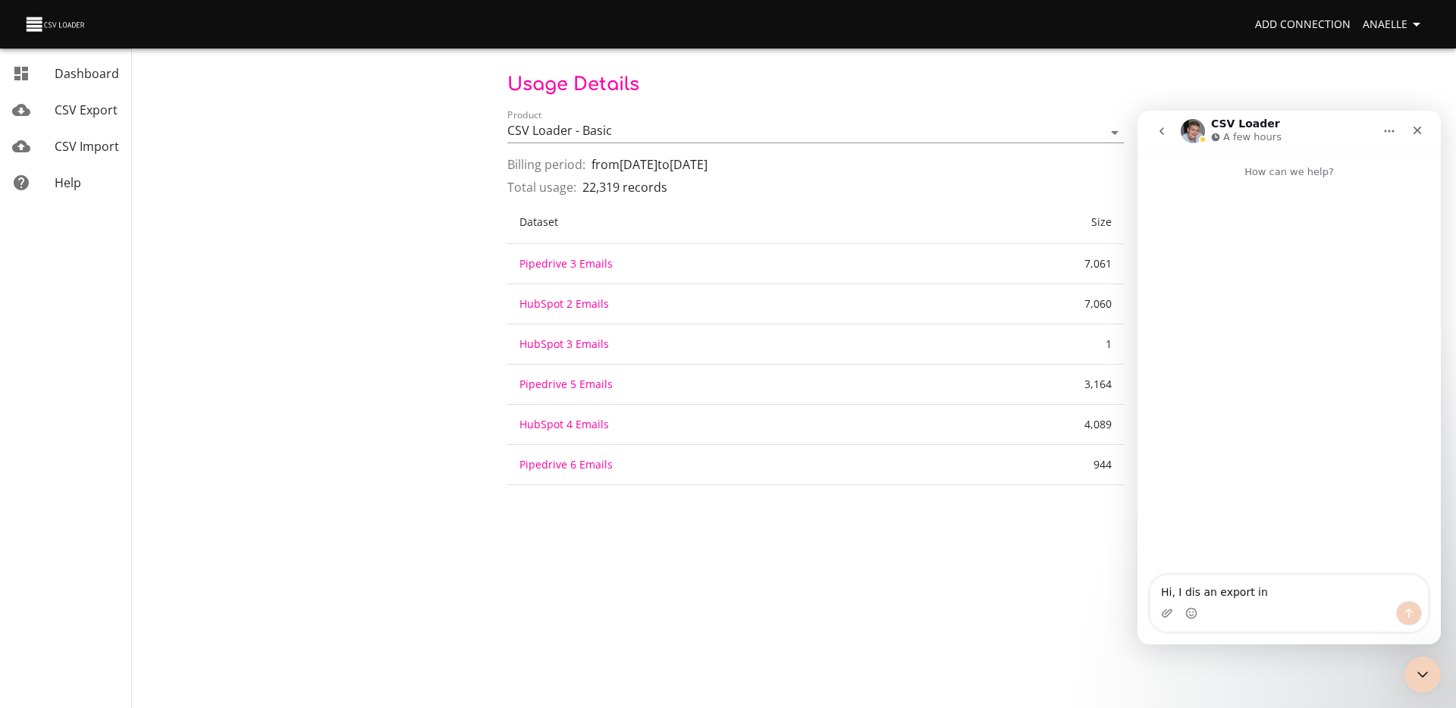
click at [1192, 588] on textarea "Hi, I dis an export in" at bounding box center [1289, 589] width 278 height 26
click at [1194, 589] on textarea "Hi, I dis an export in" at bounding box center [1289, 589] width 278 height 26
click at [1266, 585] on textarea "Hi, I did an export in" at bounding box center [1289, 589] width 278 height 26
click at [1253, 591] on textarea "Hi, I did an export in" at bounding box center [1289, 589] width 278 height 26
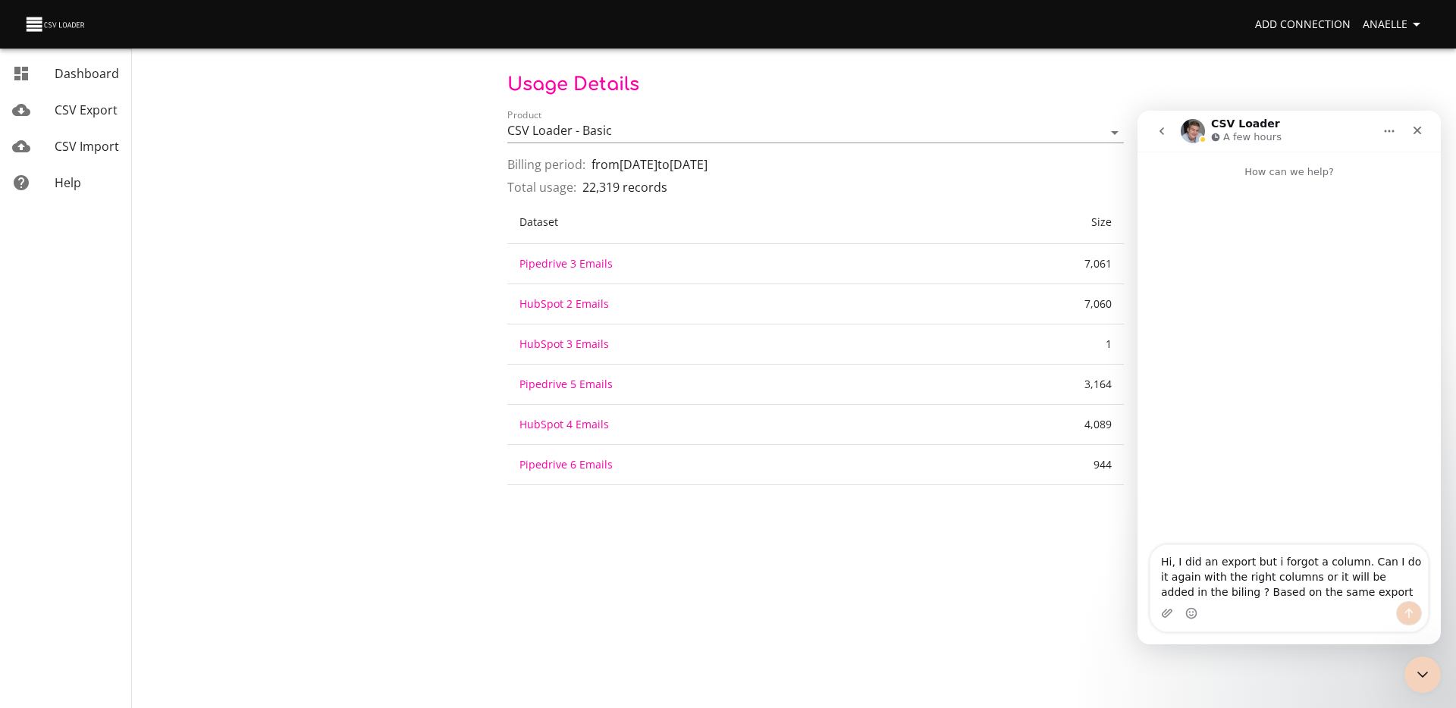
type textarea "Hi, I did an export but i forgot a column. Can I do it again with the right col…"
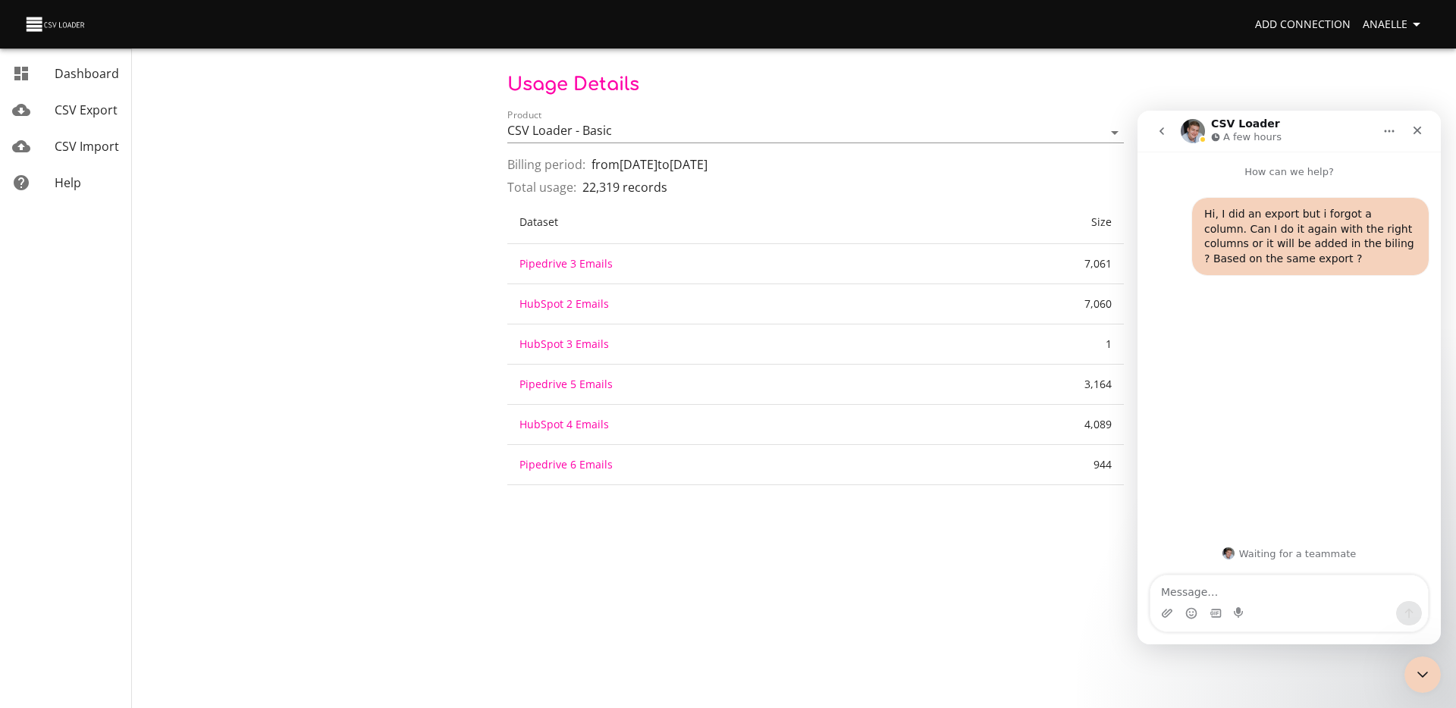
click at [924, 201] on th "Dataset" at bounding box center [721, 222] width 428 height 43
